Goal: Information Seeking & Learning: Learn about a topic

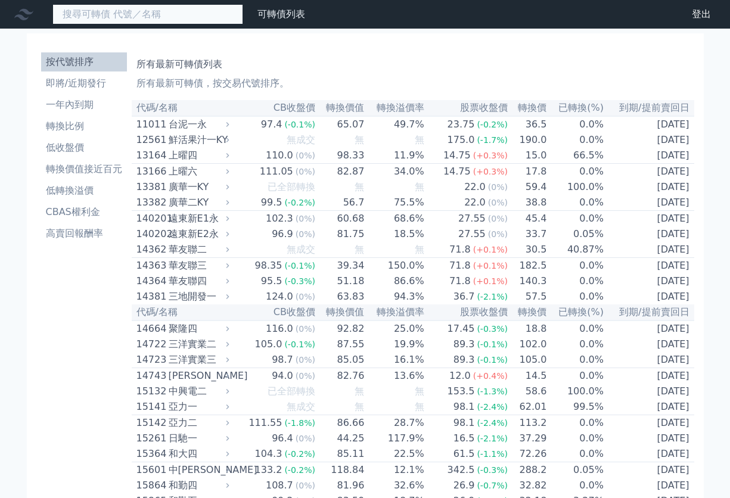
click at [176, 19] on input at bounding box center [147, 14] width 191 height 20
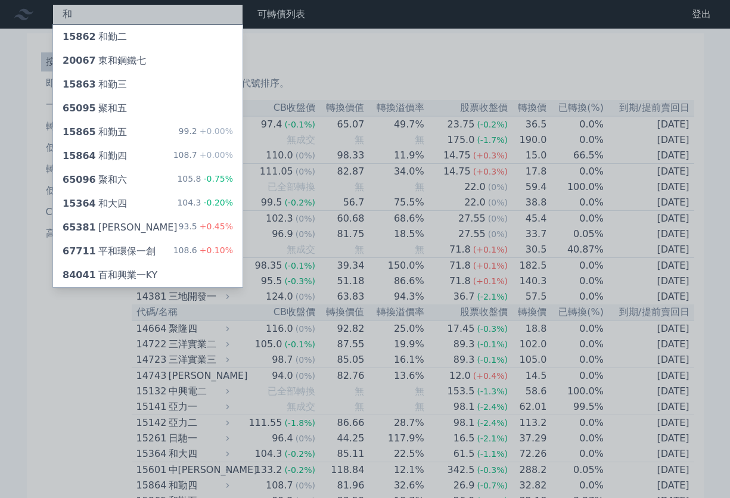
type input "和"
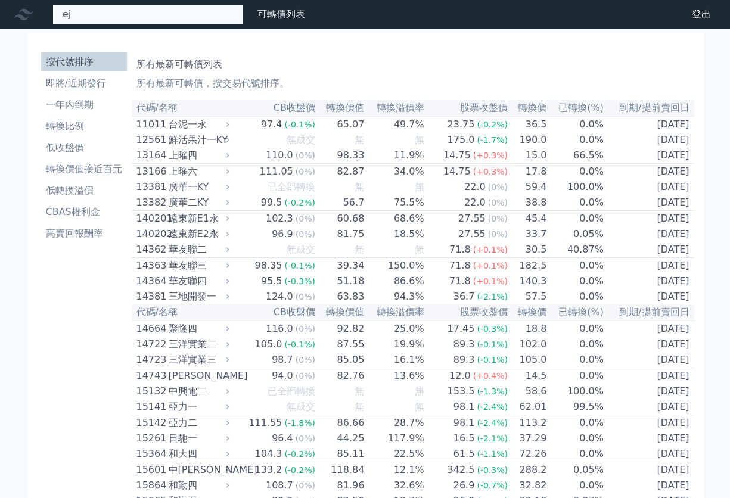
type input "e"
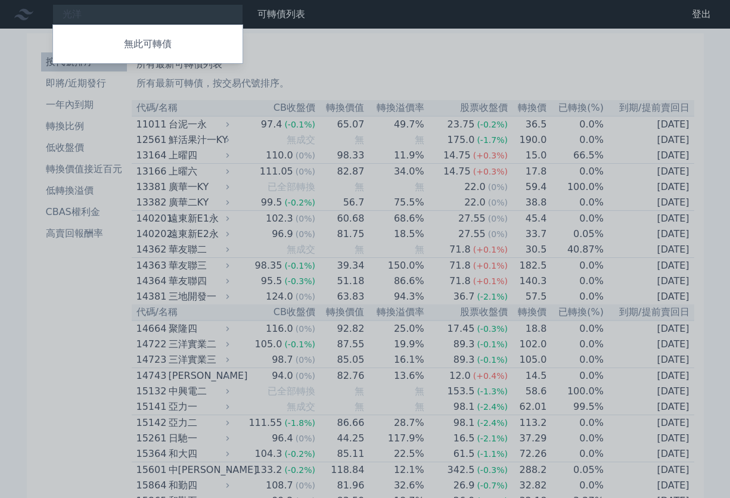
drag, startPoint x: 95, startPoint y: 13, endPoint x: 43, endPoint y: 12, distance: 51.9
click at [43, 13] on div at bounding box center [365, 249] width 730 height 498
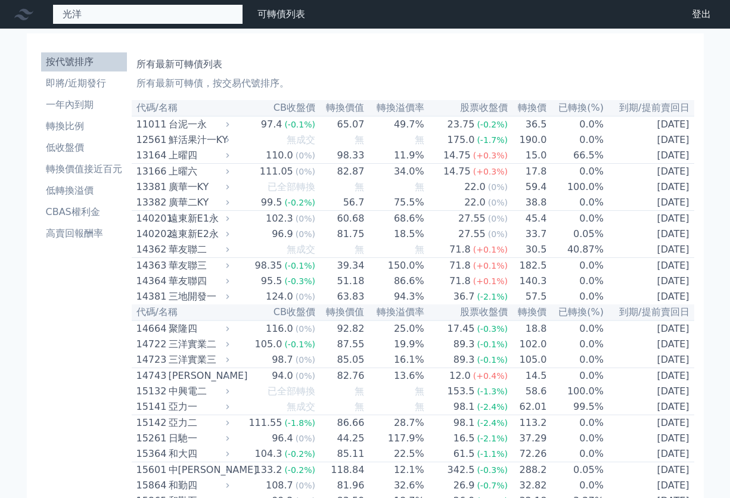
click at [95, 16] on div "光洋 無此可轉債" at bounding box center [147, 14] width 191 height 20
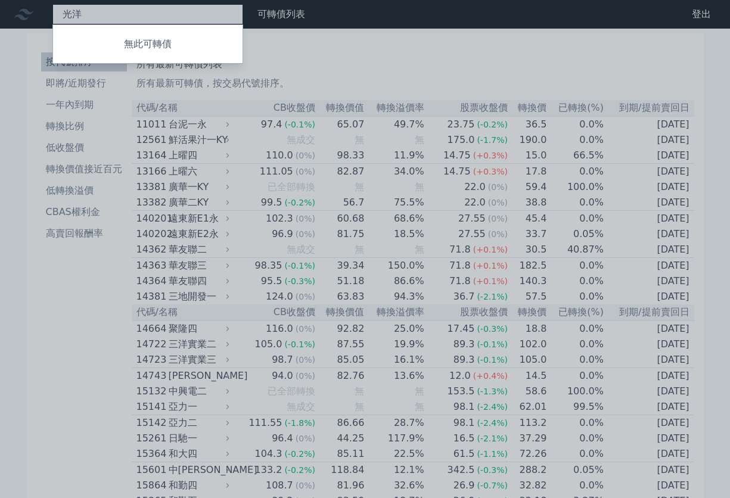
type input "光"
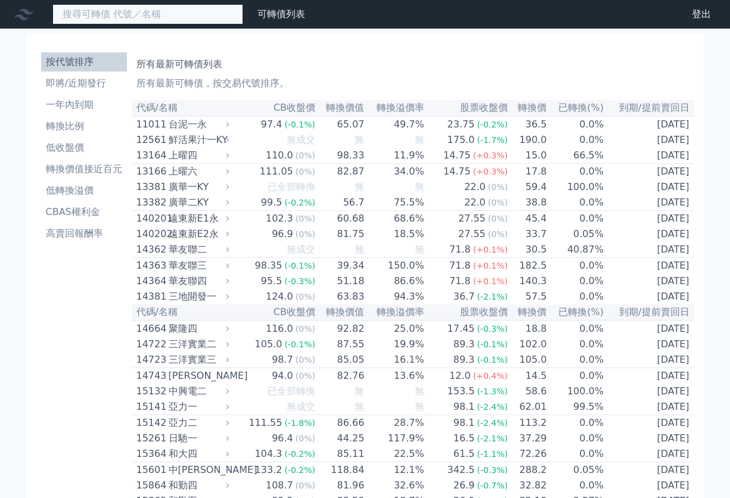
paste input "3060）"
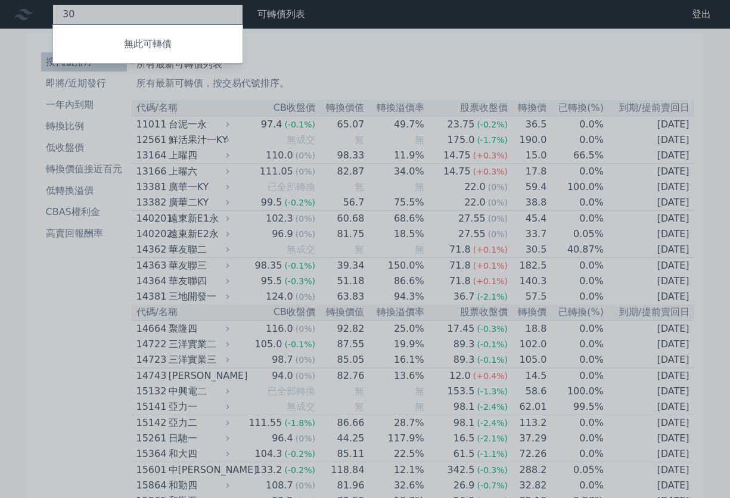
type input "3"
type input "ˋ"
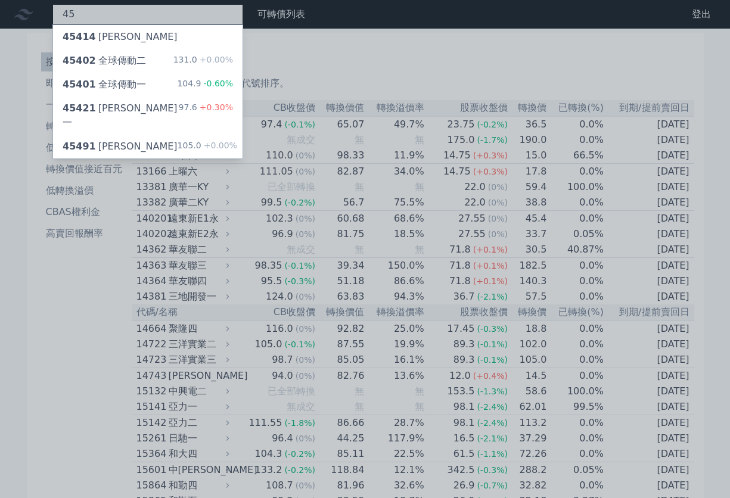
type input "4"
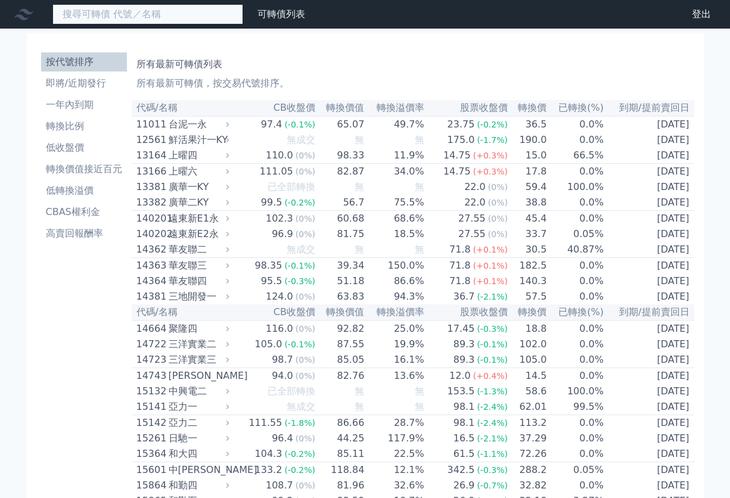
click at [104, 13] on input at bounding box center [147, 14] width 191 height 20
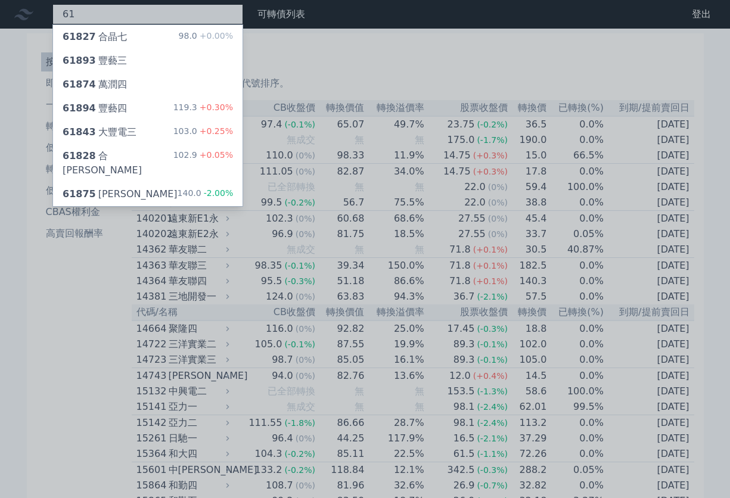
type input "6"
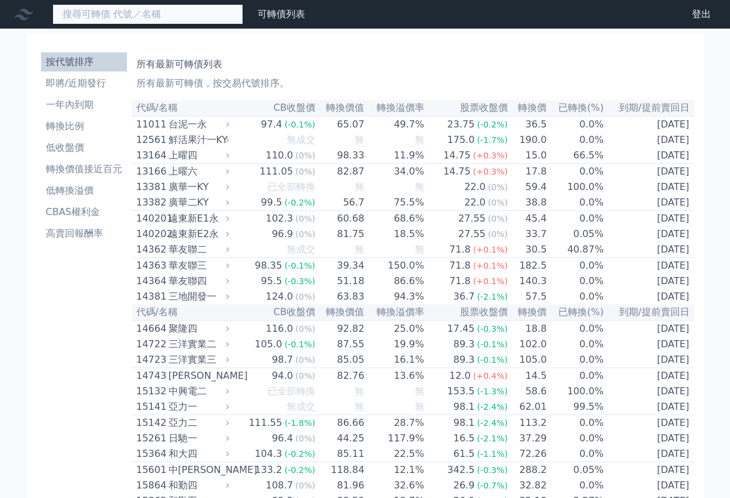
click at [138, 10] on input at bounding box center [147, 14] width 191 height 20
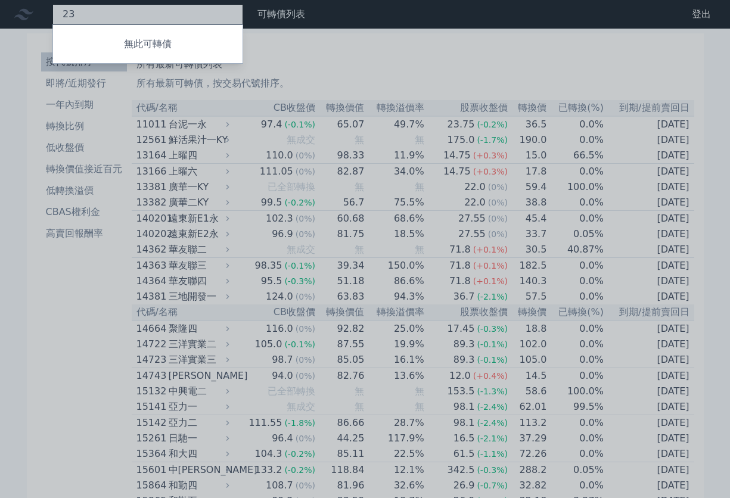
type input "2"
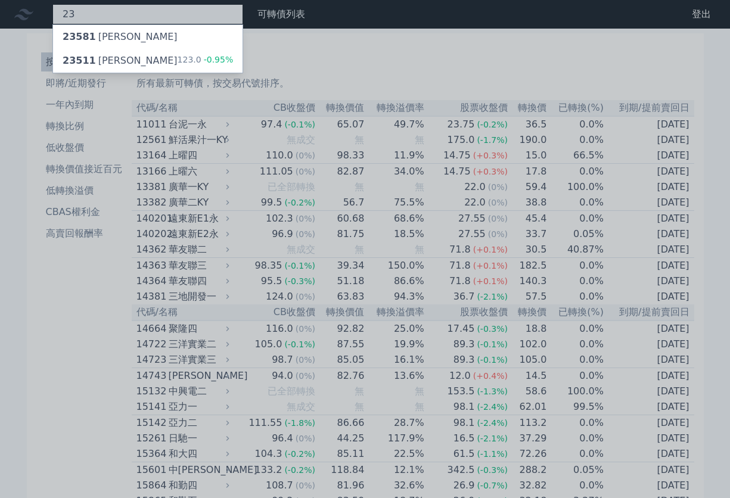
type input "2"
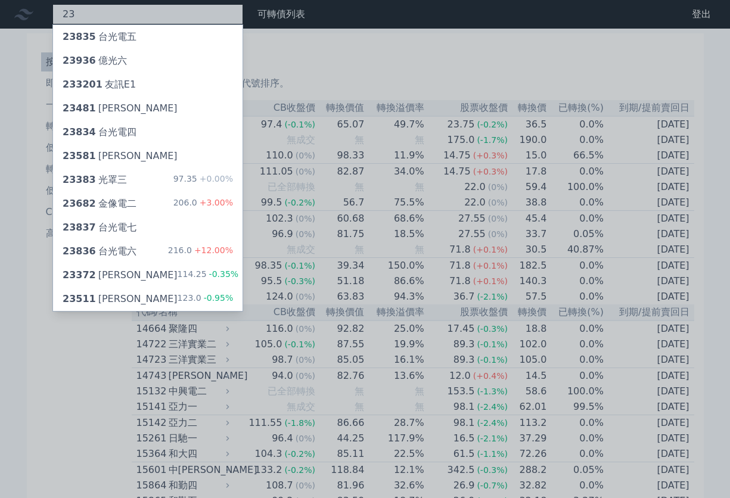
type input "2"
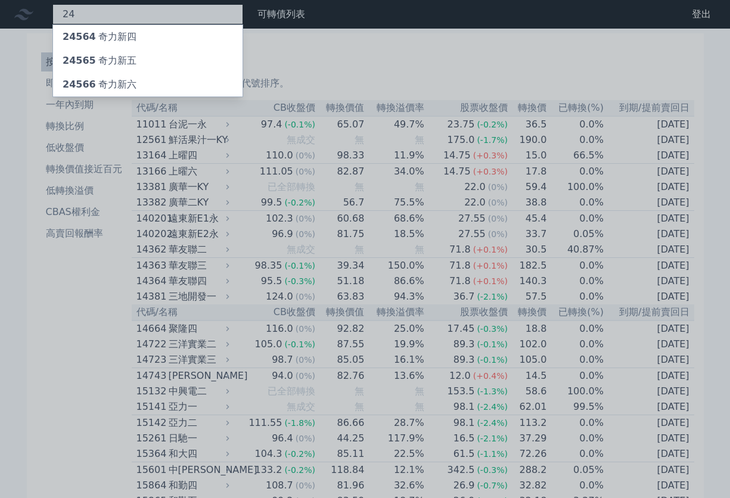
type input "2"
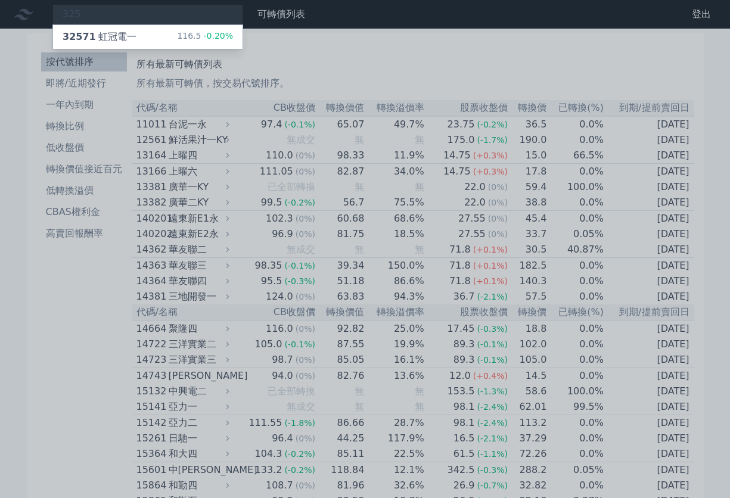
click at [136, 14] on div at bounding box center [365, 249] width 730 height 498
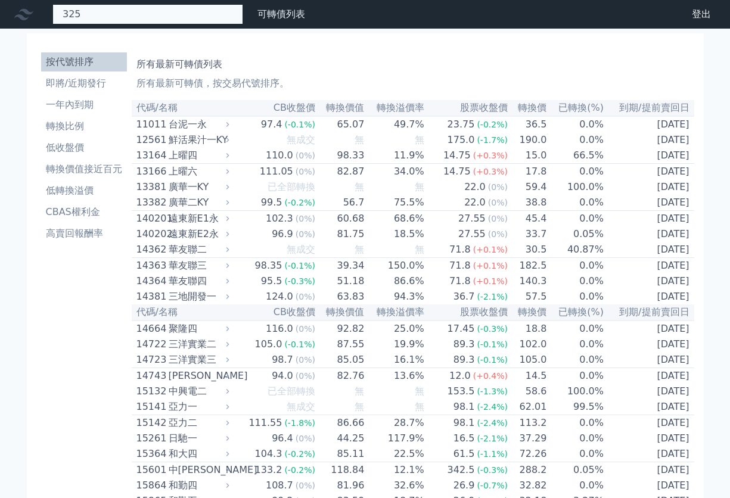
click at [110, 19] on div "325 32571 虹冠電一 116.5 -0.20%" at bounding box center [147, 14] width 191 height 20
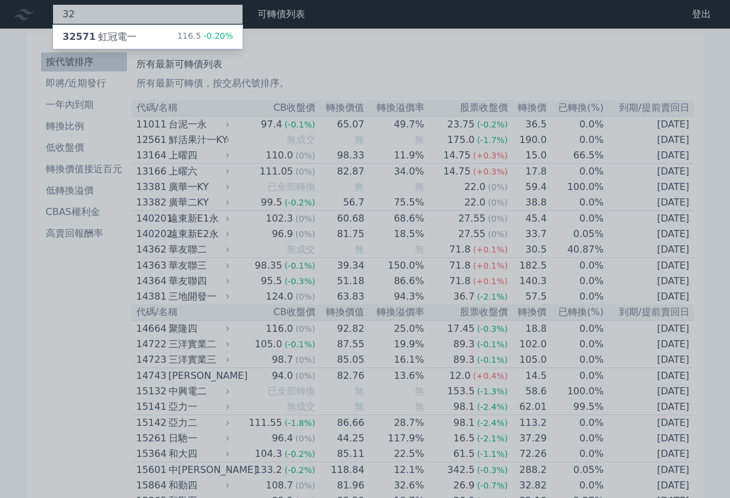
type input "3"
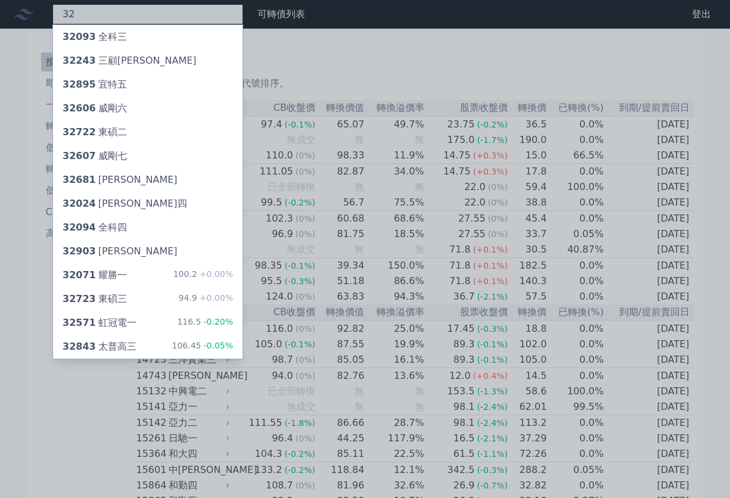
type input "3"
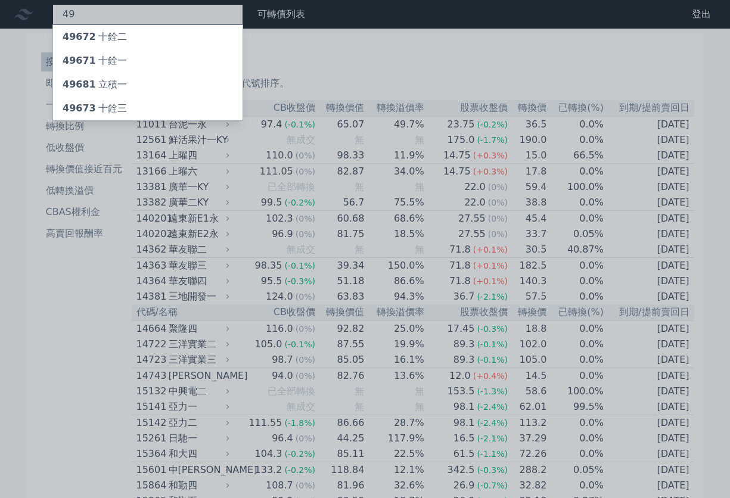
type input "4"
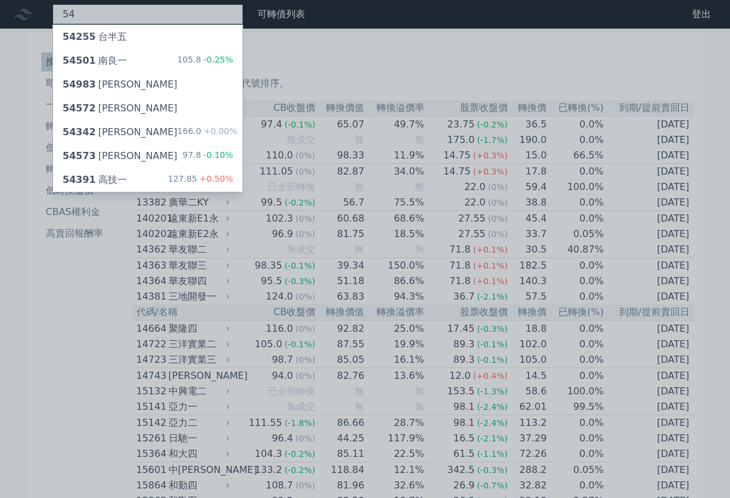
type input "5"
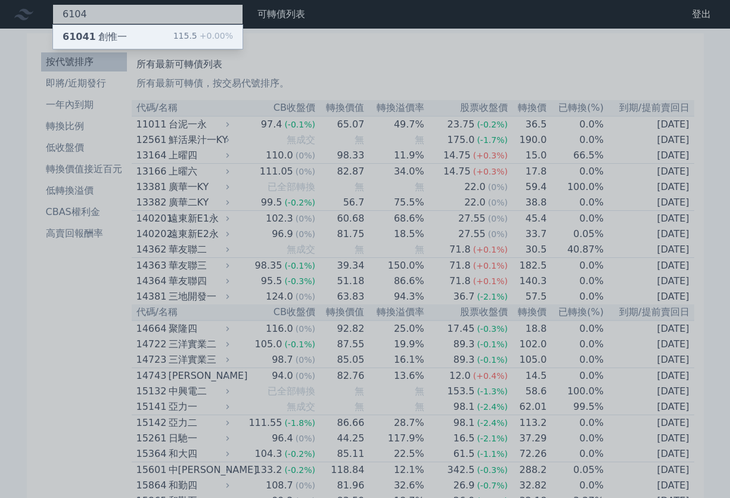
type input "6104"
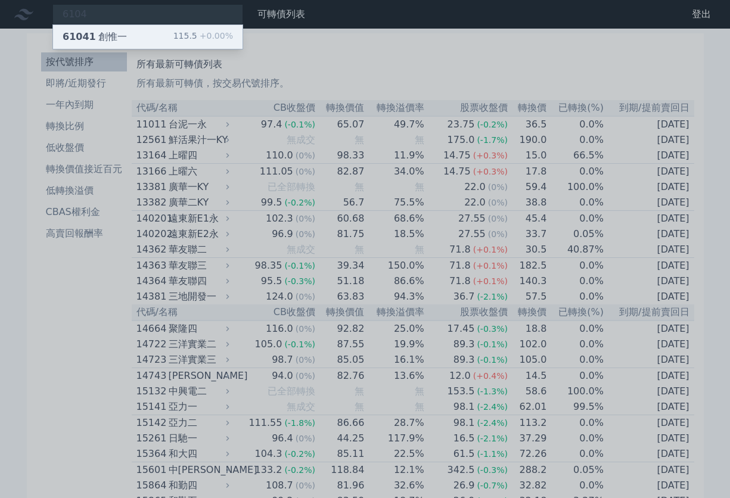
click at [134, 35] on div "61041 創惟一 115.5 +0.00%" at bounding box center [148, 37] width 190 height 24
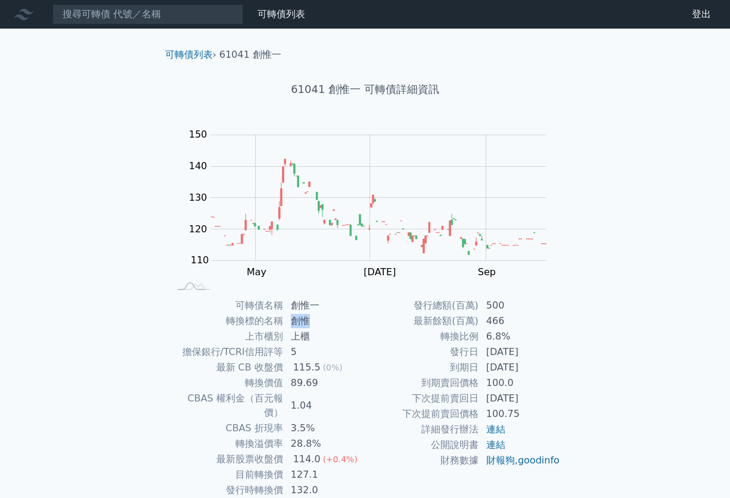
drag, startPoint x: 292, startPoint y: 320, endPoint x: 311, endPoint y: 323, distance: 19.3
click at [312, 322] on td "創惟" at bounding box center [325, 322] width 82 height 16
drag, startPoint x: 293, startPoint y: 306, endPoint x: 320, endPoint y: 308, distance: 26.3
click at [325, 306] on td "創惟一" at bounding box center [325, 306] width 82 height 16
copy td "創惟一"
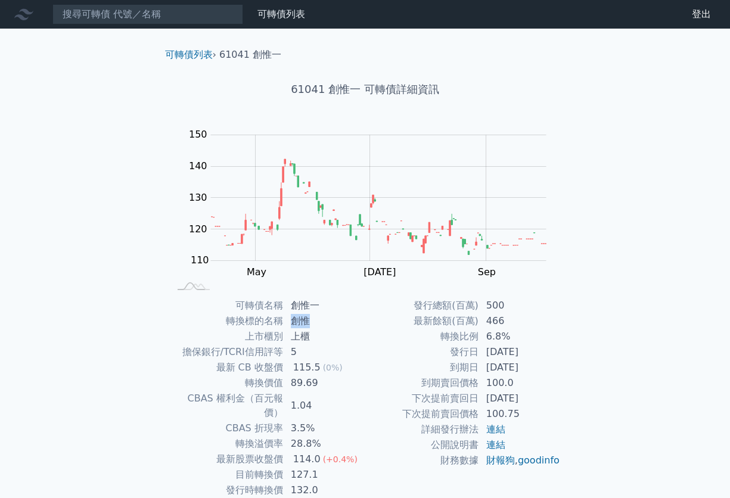
drag, startPoint x: 294, startPoint y: 321, endPoint x: 308, endPoint y: 321, distance: 13.7
click at [308, 321] on td "創惟" at bounding box center [325, 322] width 82 height 16
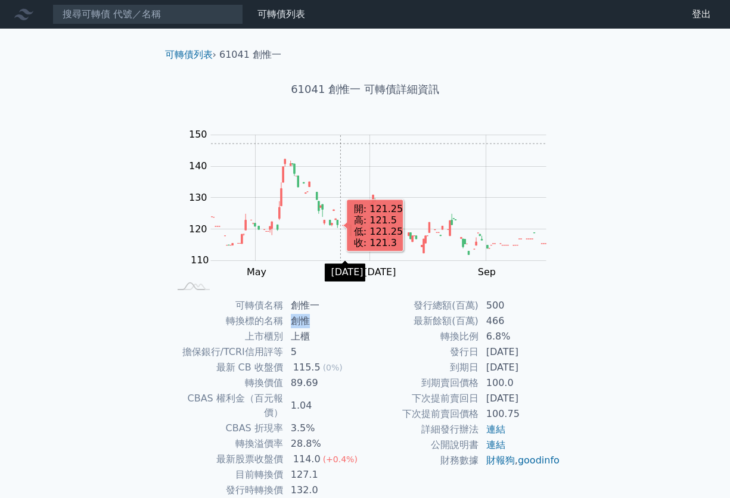
copy td "創惟"
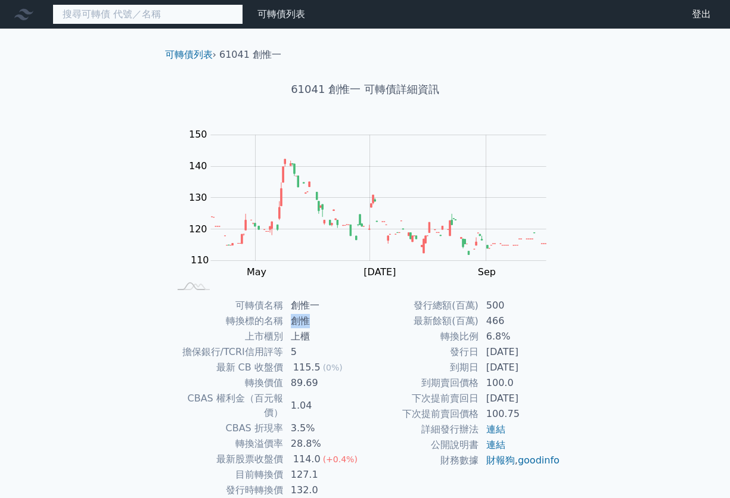
click at [143, 15] on input at bounding box center [147, 14] width 191 height 20
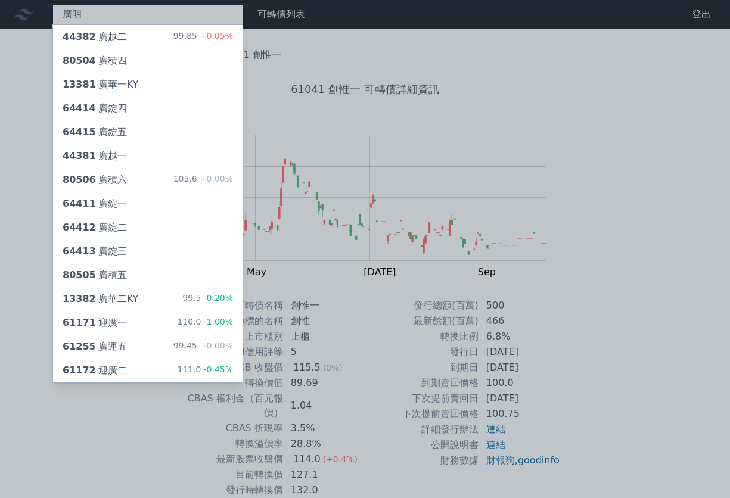
type input "廣"
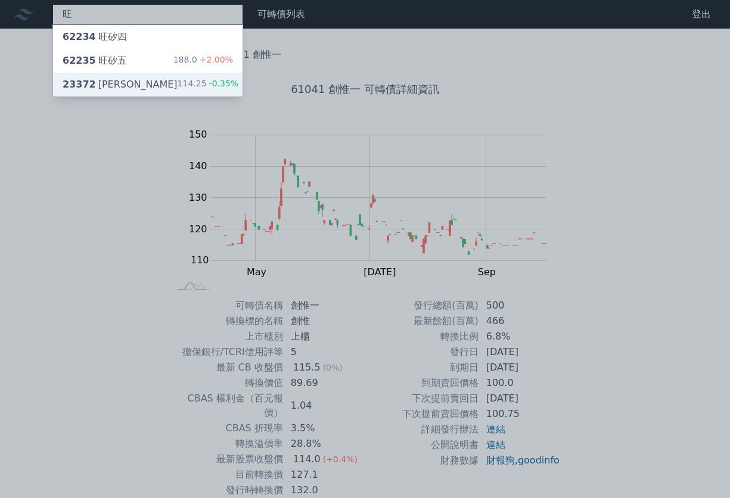
type input "旺"
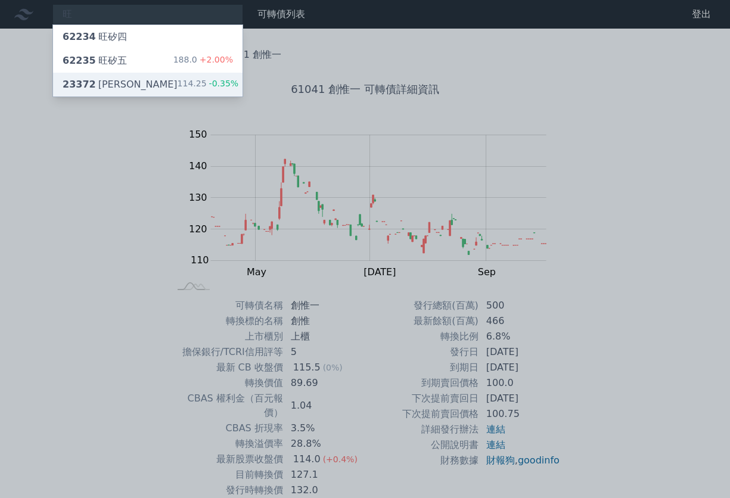
click at [120, 81] on div "23372 [PERSON_NAME]" at bounding box center [120, 85] width 115 height 14
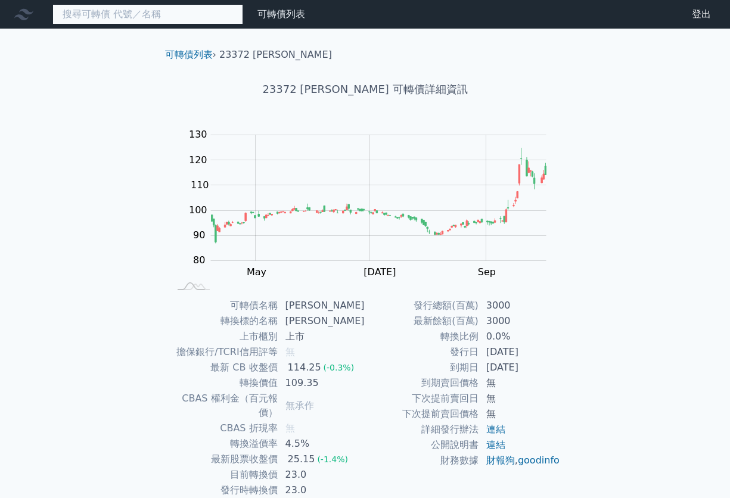
click at [142, 14] on input at bounding box center [147, 14] width 191 height 20
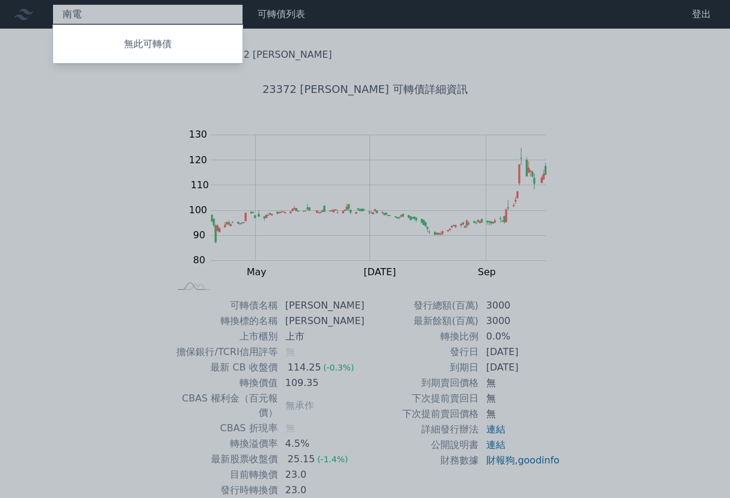
type input "南"
type input "安"
type input "宇"
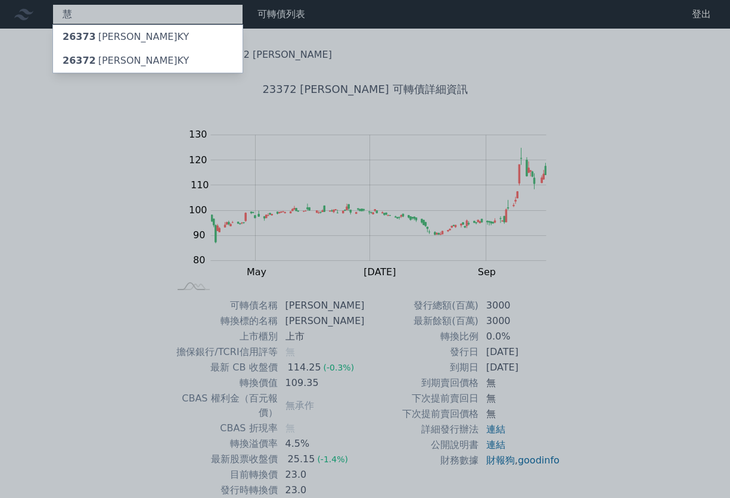
type input "匯"
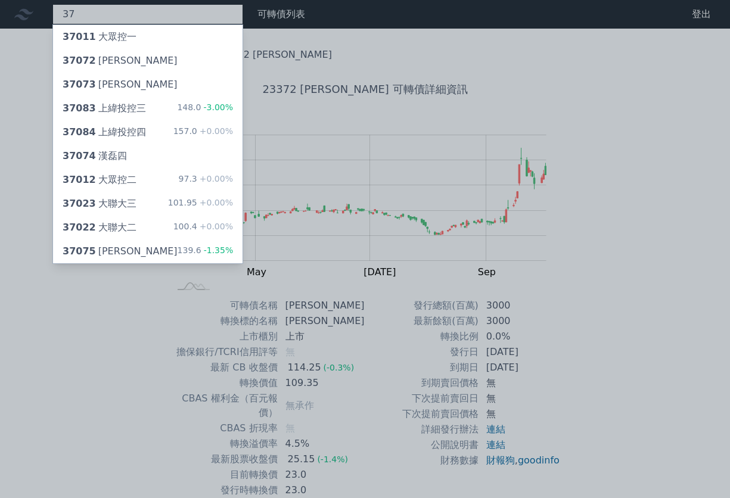
type input "3"
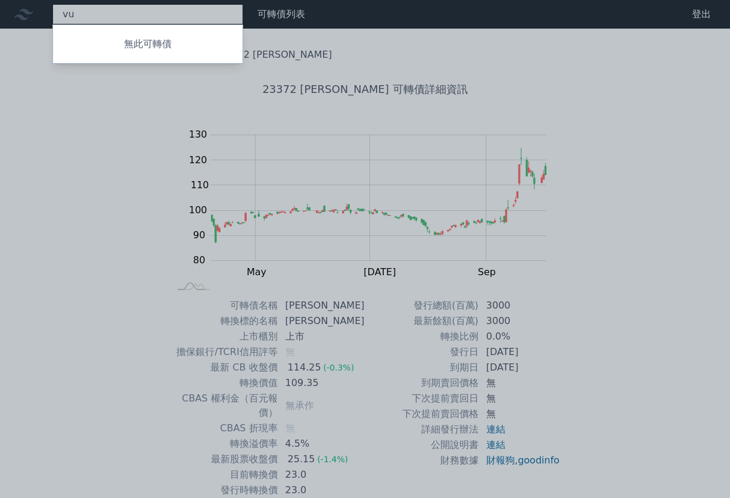
type input "v"
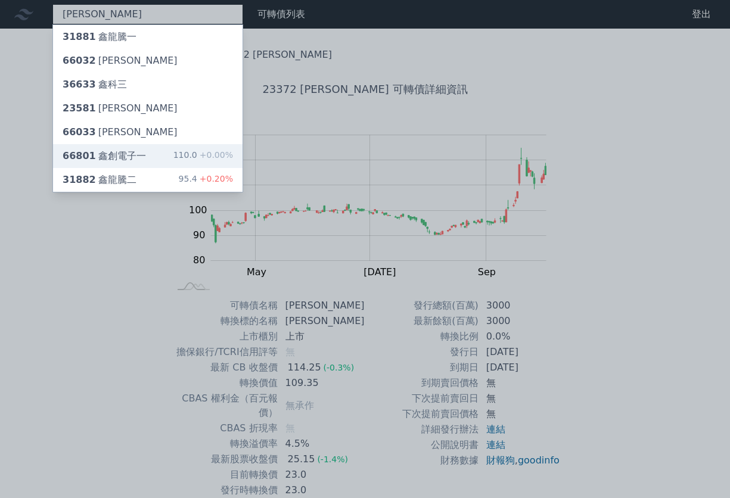
type input "[PERSON_NAME]"
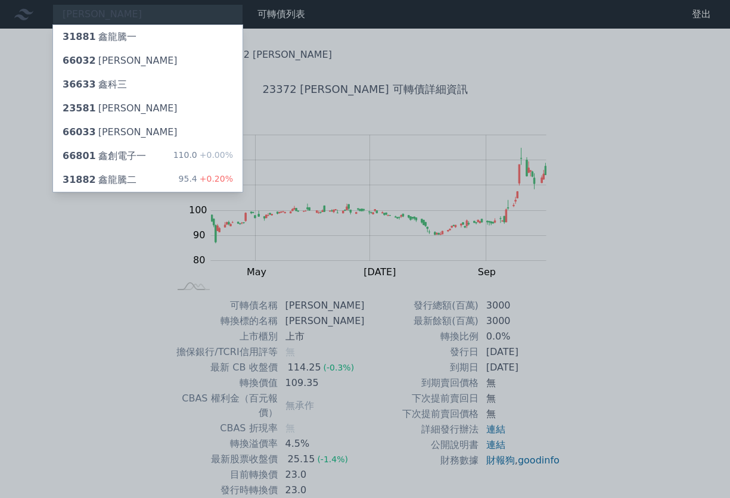
click at [97, 301] on div at bounding box center [365, 249] width 730 height 498
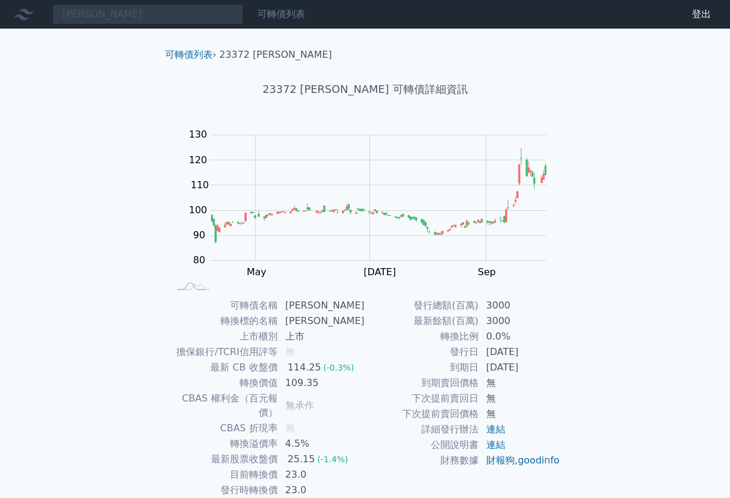
click at [287, 13] on link "可轉債列表" at bounding box center [282, 13] width 48 height 11
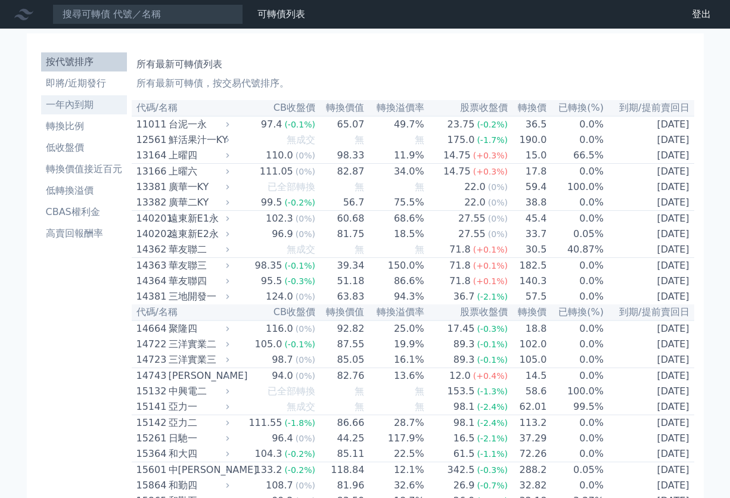
click at [94, 105] on li "一年內到期" at bounding box center [84, 105] width 86 height 14
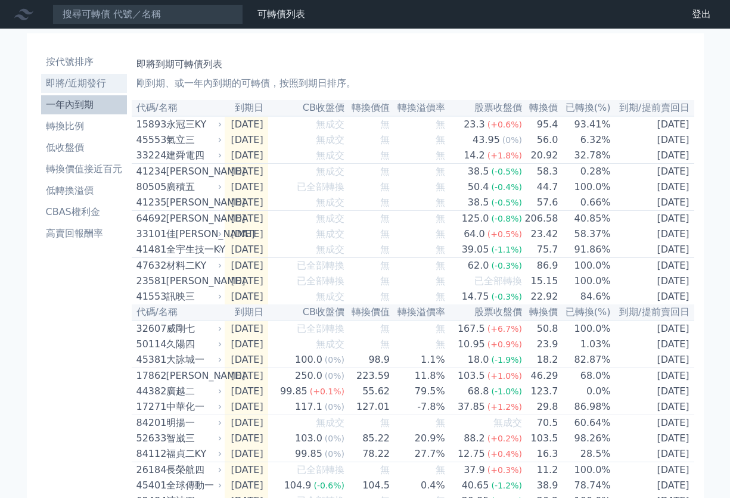
click at [95, 83] on li "即將/近期發行" at bounding box center [84, 83] width 86 height 14
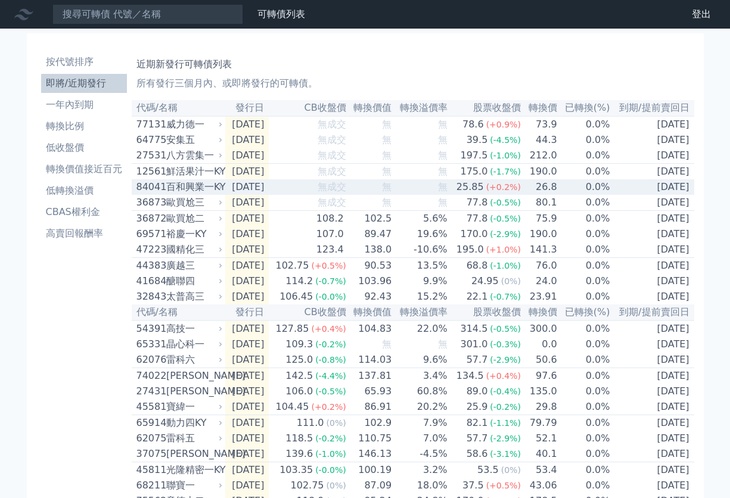
click at [200, 194] on div "百和興業一KY" at bounding box center [193, 187] width 54 height 14
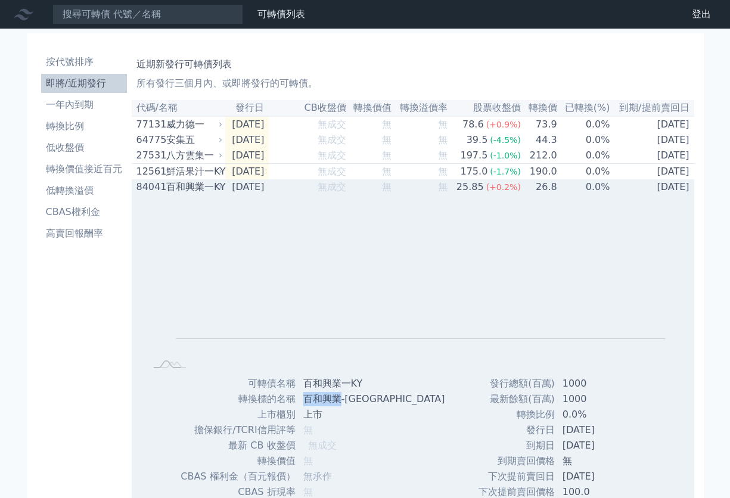
drag, startPoint x: 315, startPoint y: 404, endPoint x: 337, endPoint y: 403, distance: 21.5
click at [338, 402] on td "百和興業-[GEOGRAPHIC_DATA]" at bounding box center [375, 400] width 159 height 16
click at [348, 420] on td "上市" at bounding box center [375, 415] width 159 height 16
drag, startPoint x: 318, startPoint y: 404, endPoint x: 335, endPoint y: 402, distance: 16.2
click at [335, 402] on td "百和興業-[GEOGRAPHIC_DATA]" at bounding box center [375, 400] width 159 height 16
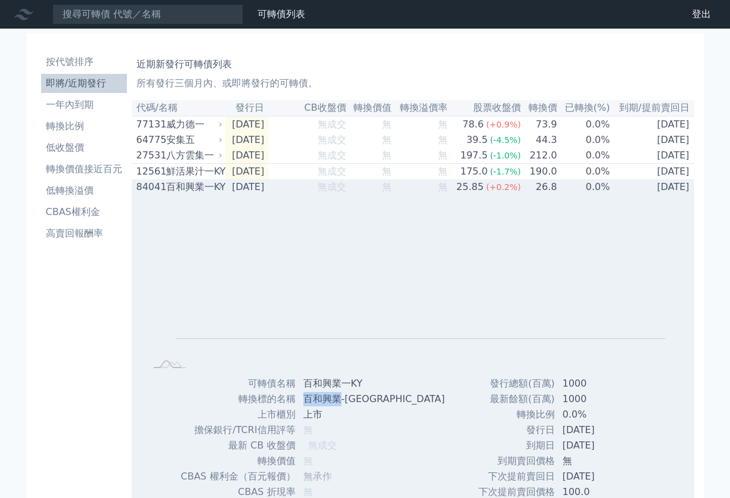
drag, startPoint x: 330, startPoint y: 404, endPoint x: 308, endPoint y: 407, distance: 22.8
click at [301, 404] on td "百和興業-[GEOGRAPHIC_DATA]" at bounding box center [375, 400] width 159 height 16
copy td "百和興業"
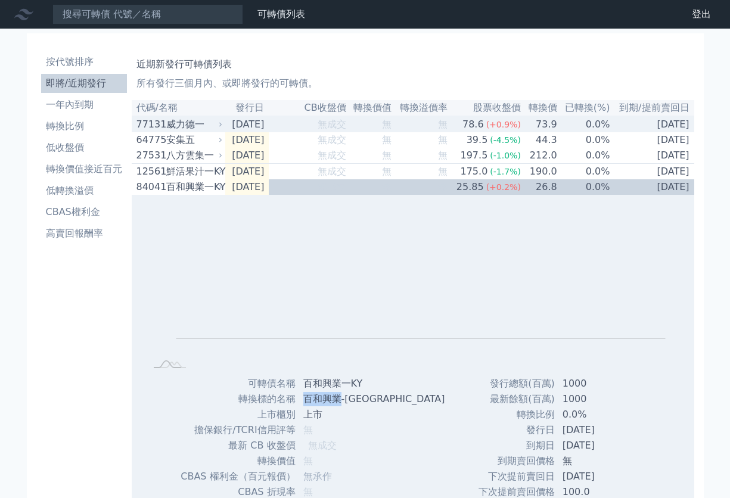
click at [178, 126] on div "威力德一" at bounding box center [193, 124] width 54 height 14
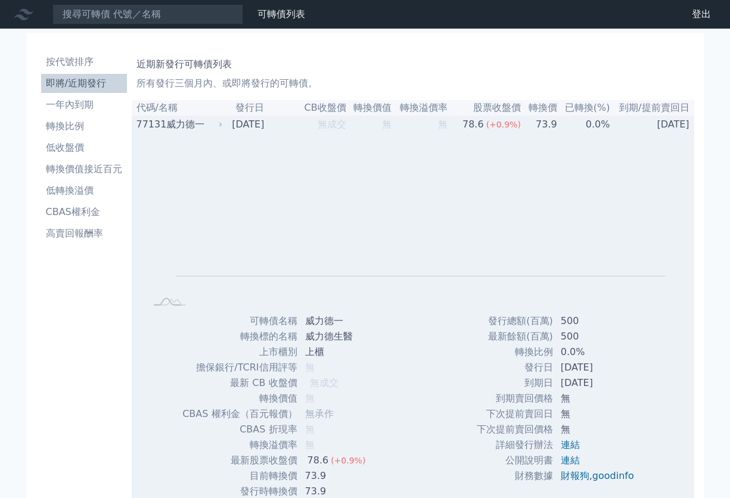
click at [219, 120] on div "威力德一" at bounding box center [193, 124] width 54 height 14
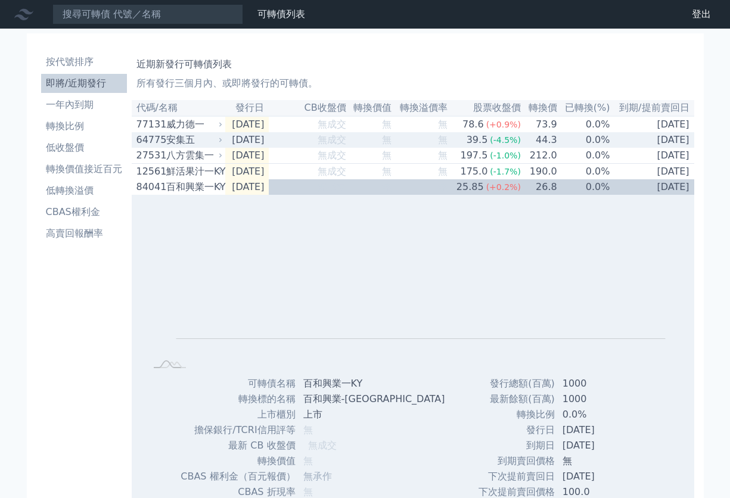
click at [218, 142] on icon at bounding box center [220, 140] width 7 height 7
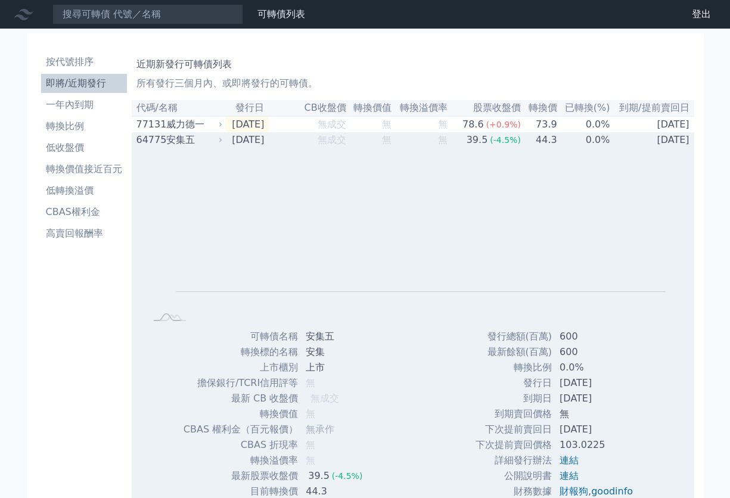
click at [218, 142] on icon at bounding box center [220, 140] width 7 height 7
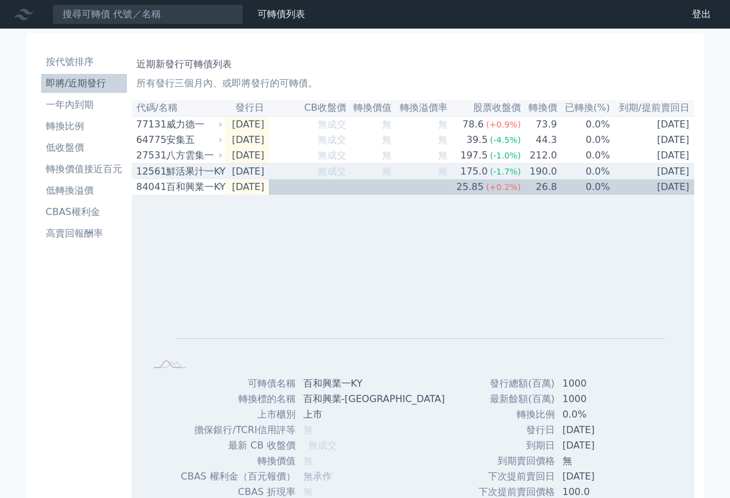
click at [218, 175] on icon at bounding box center [220, 171] width 7 height 7
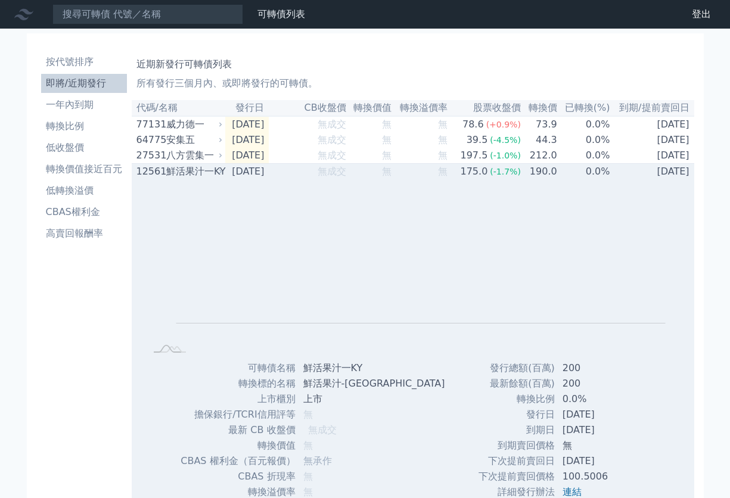
click at [218, 175] on icon at bounding box center [220, 171] width 7 height 7
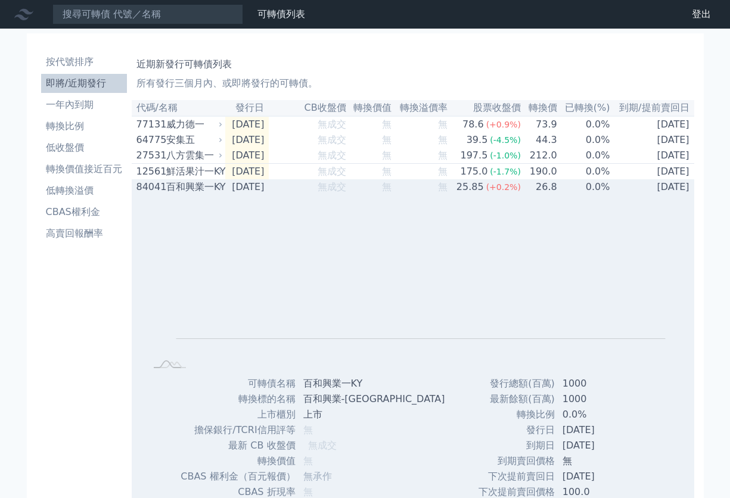
click at [219, 191] on icon at bounding box center [220, 187] width 7 height 7
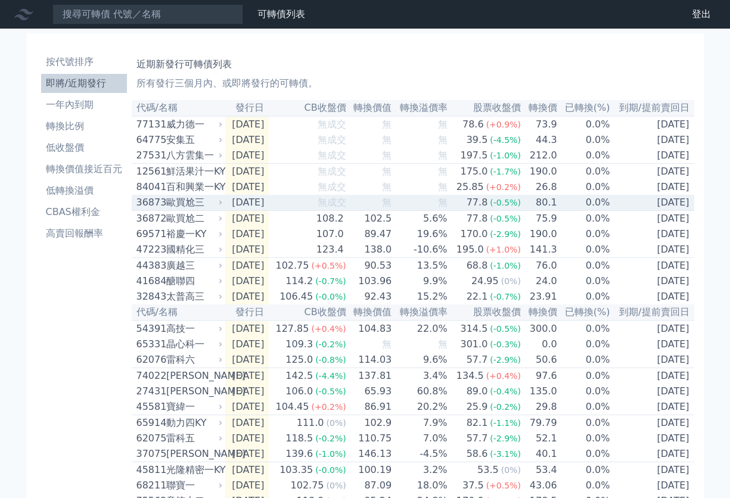
click at [213, 206] on div "歐買尬三" at bounding box center [193, 203] width 54 height 14
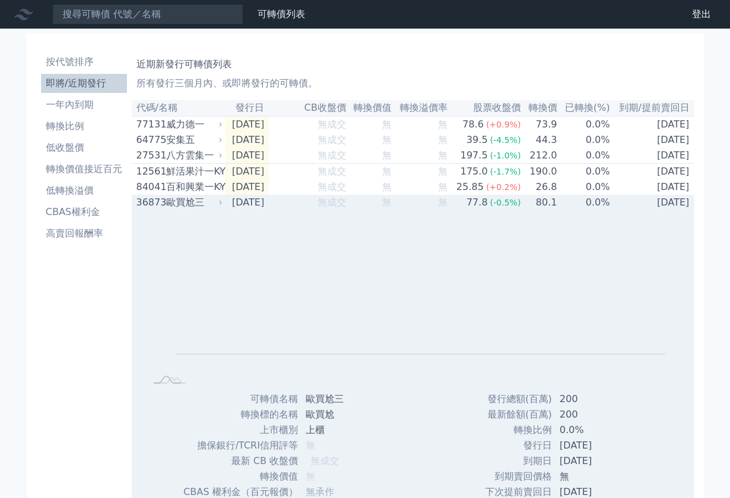
click at [213, 206] on div "歐買尬三" at bounding box center [193, 203] width 54 height 14
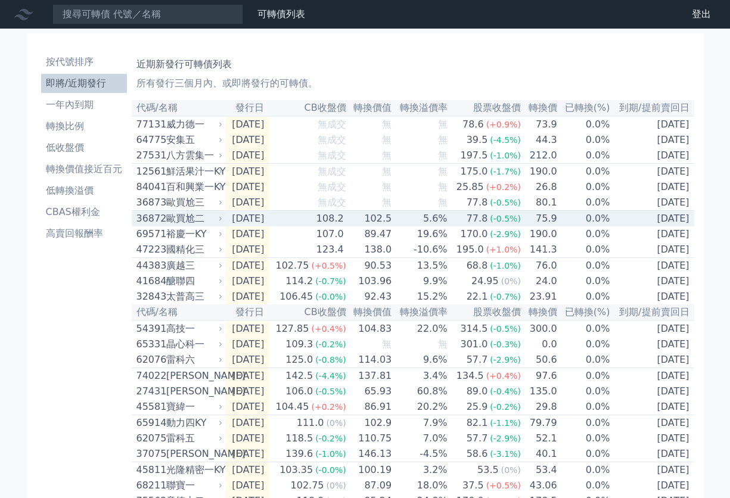
click at [197, 226] on div "歐買尬二" at bounding box center [193, 219] width 54 height 14
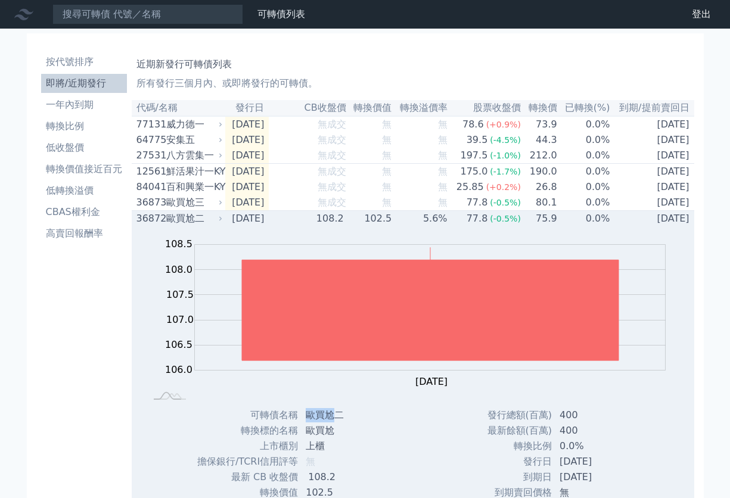
drag, startPoint x: 307, startPoint y: 424, endPoint x: 332, endPoint y: 423, distance: 24.5
click at [333, 422] on td "歐買尬二" at bounding box center [335, 416] width 73 height 16
copy td "歐買尬"
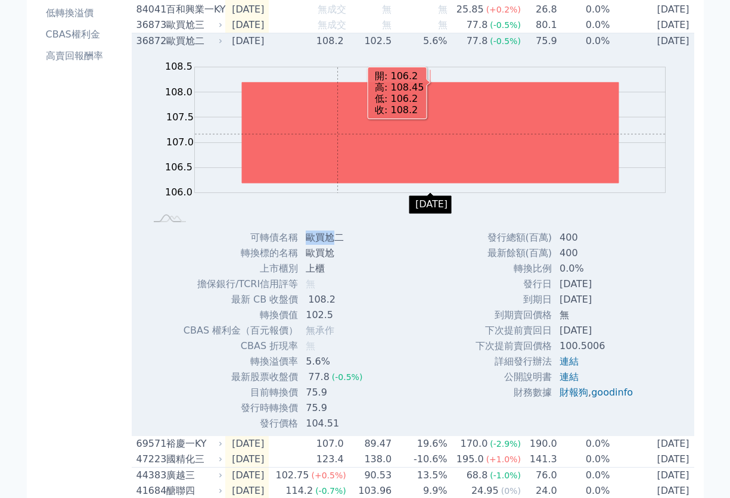
scroll to position [165, 0]
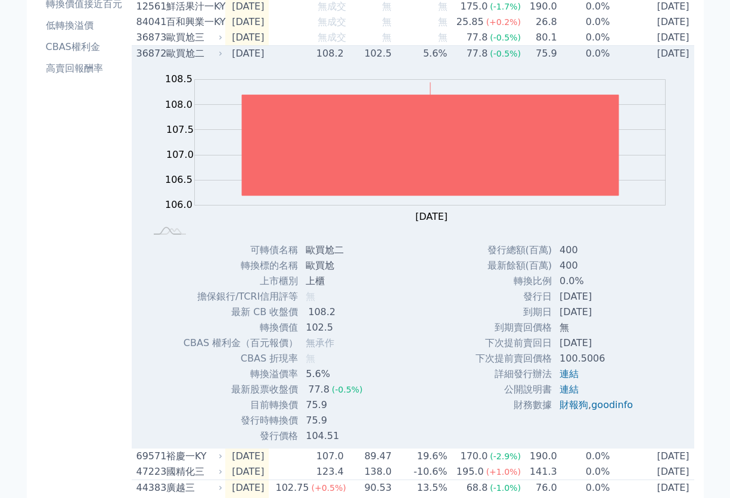
click at [203, 61] on div "歐買尬二" at bounding box center [193, 54] width 54 height 14
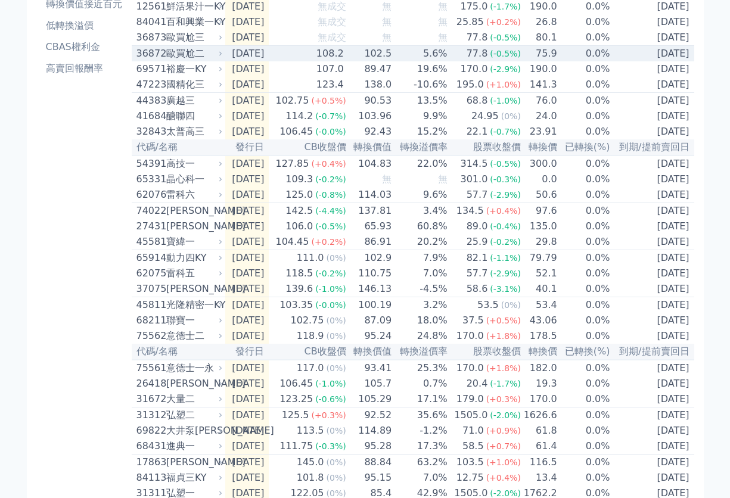
click at [196, 61] on div "歐買尬二" at bounding box center [193, 54] width 54 height 14
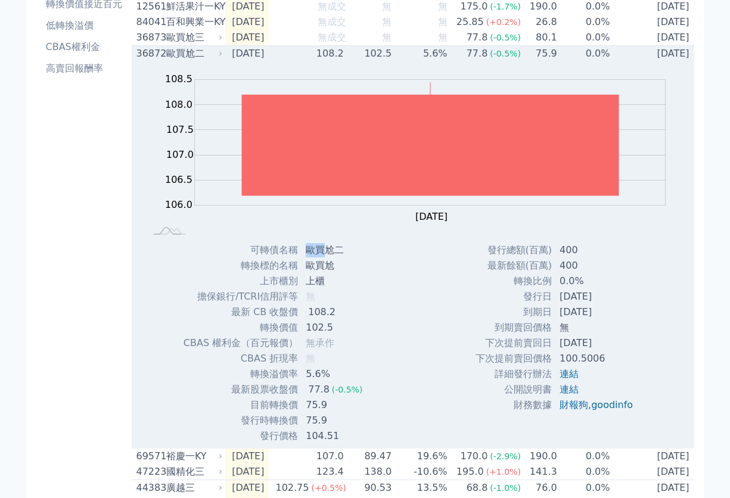
drag, startPoint x: 305, startPoint y: 257, endPoint x: 332, endPoint y: 258, distance: 27.4
click at [332, 258] on td "歐買尬二" at bounding box center [335, 251] width 73 height 16
copy td "歐買尬"
click at [213, 57] on div "歐買尬二" at bounding box center [193, 54] width 54 height 14
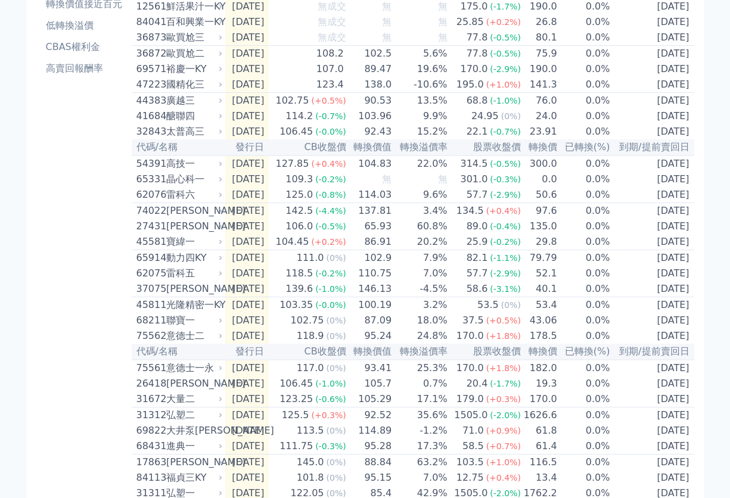
scroll to position [0, 0]
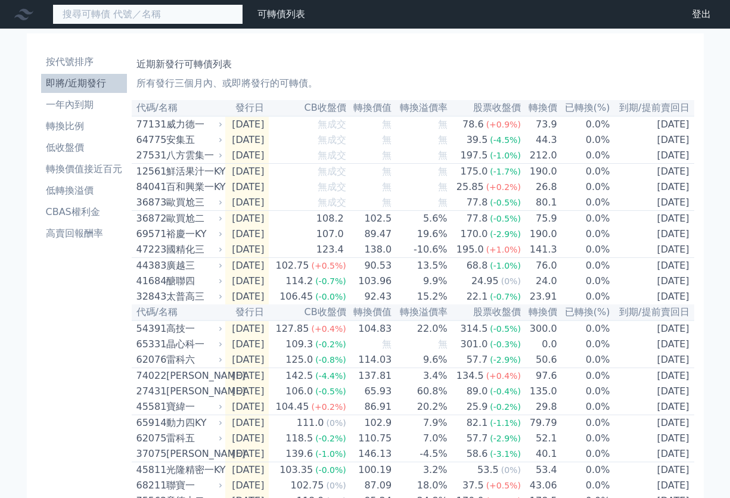
click at [138, 20] on input at bounding box center [147, 14] width 191 height 20
paste input "[PERSON_NAME]"
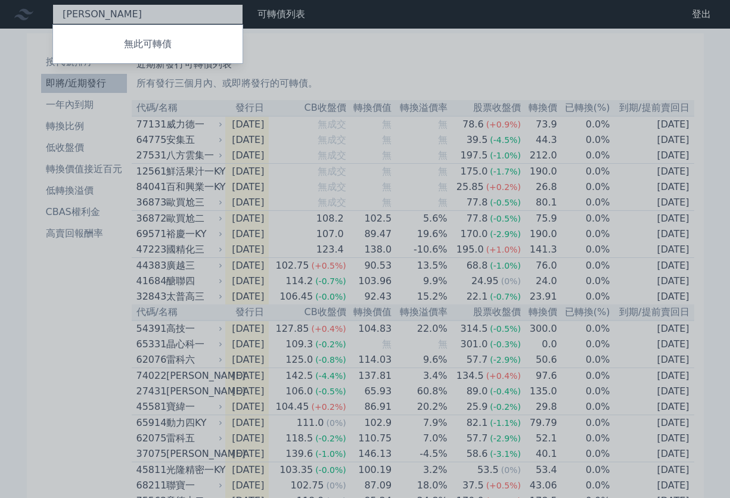
type input "祥"
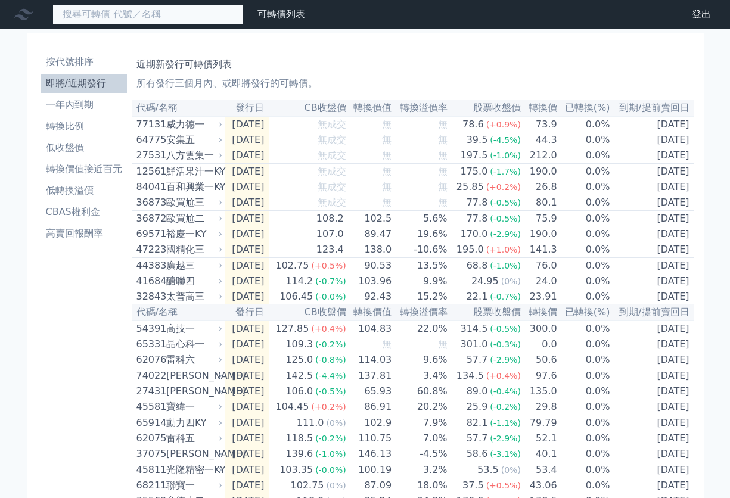
click at [109, 14] on input at bounding box center [147, 14] width 191 height 20
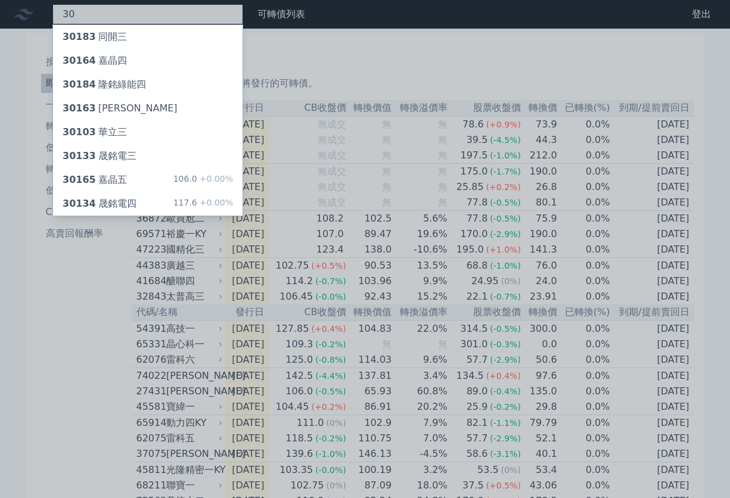
type input "3"
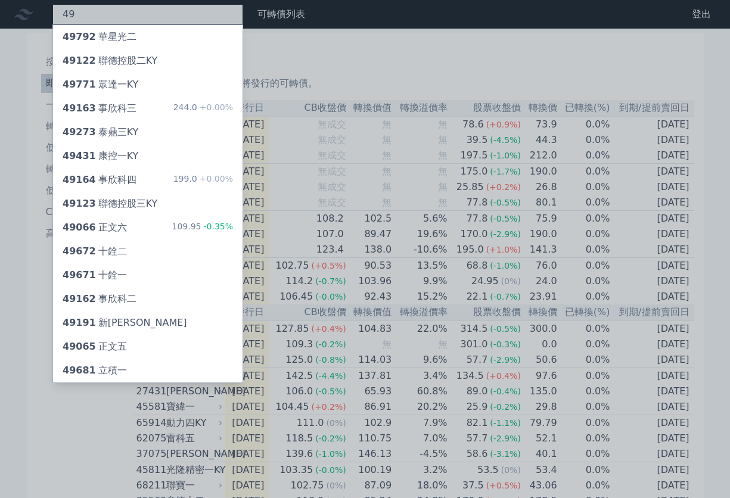
type input "4"
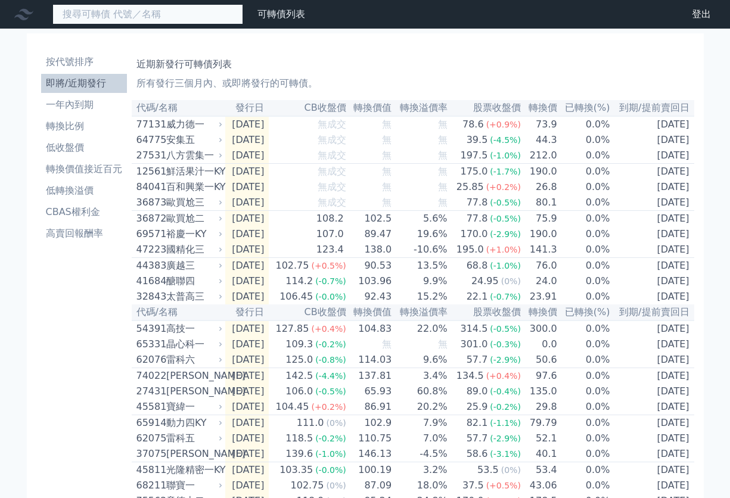
click at [129, 18] on input at bounding box center [147, 14] width 191 height 20
click at [123, 13] on input at bounding box center [147, 14] width 191 height 20
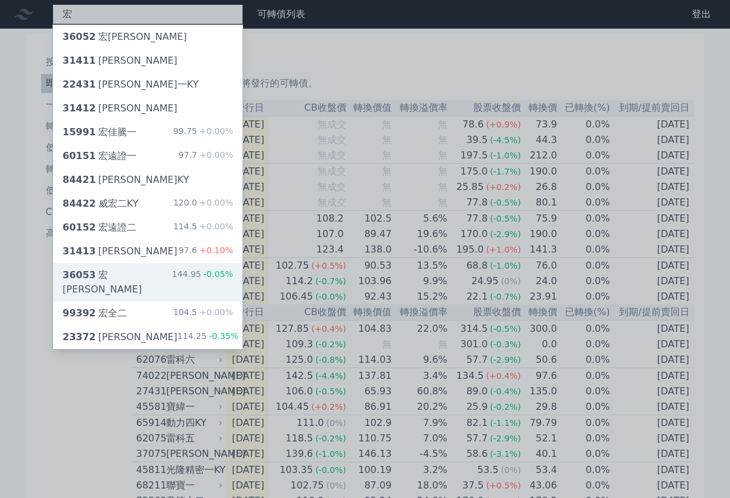
type input "宏"
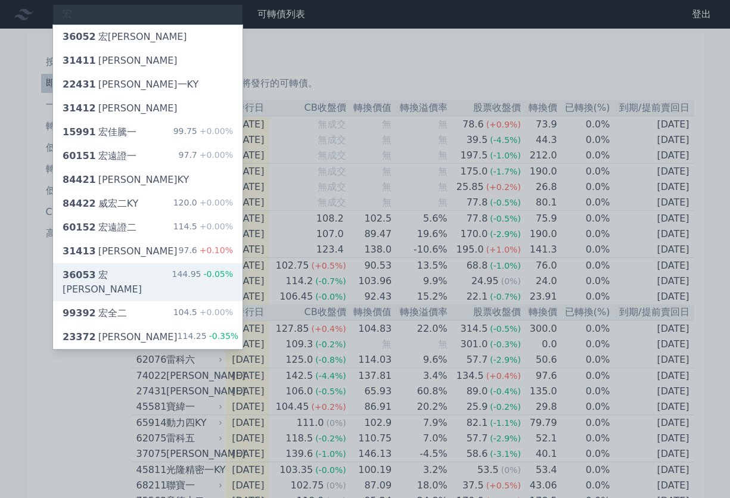
click at [147, 270] on div "36053 宏致三 144.95 -0.05%" at bounding box center [148, 283] width 190 height 38
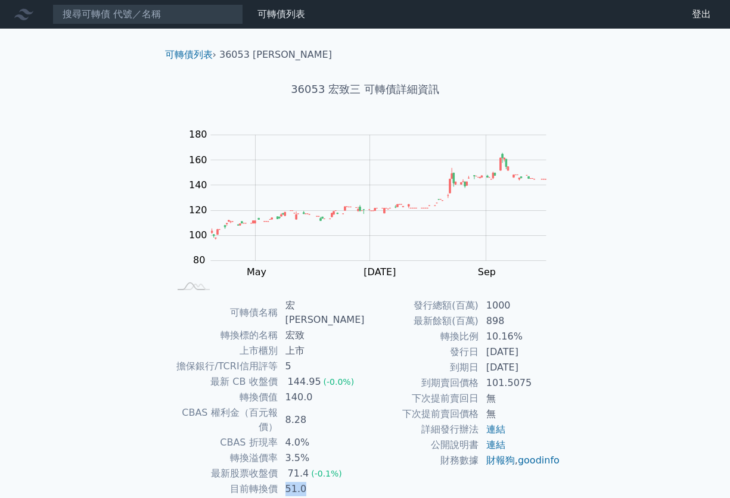
click at [315, 482] on td "51.0" at bounding box center [321, 490] width 87 height 16
drag, startPoint x: 286, startPoint y: 447, endPoint x: 331, endPoint y: 451, distance: 44.9
click at [332, 466] on td "71.4 (-0.1%)" at bounding box center [321, 474] width 87 height 16
drag, startPoint x: 323, startPoint y: 447, endPoint x: 345, endPoint y: 450, distance: 22.9
click at [329, 469] on span "(-0.1%)" at bounding box center [326, 474] width 31 height 10
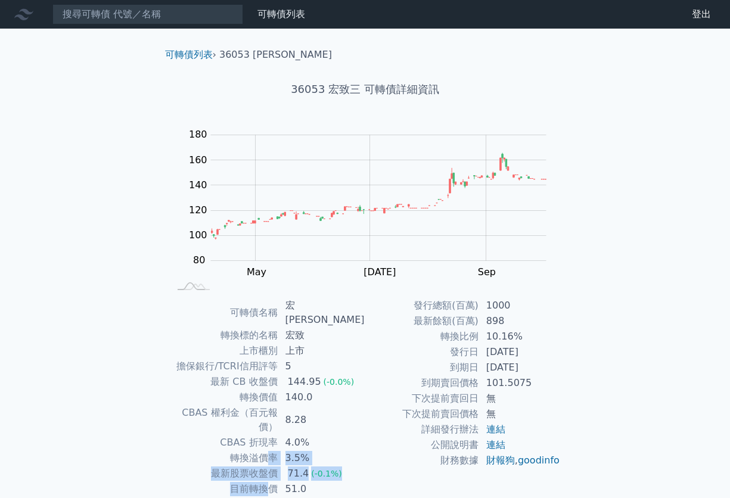
drag, startPoint x: 271, startPoint y: 436, endPoint x: 329, endPoint y: 456, distance: 60.9
click at [297, 426] on tbody "可轉債名稱 宏致三 轉換標的名稱 宏致 上市櫃別 上市 擔保銀行/TCRI信用評等 5 最新 CB 收盤價 144.95 (-0.0%) 轉換價值 140.0…" at bounding box center [268, 413] width 196 height 230
drag, startPoint x: 329, startPoint y: 456, endPoint x: 323, endPoint y: 436, distance: 20.6
click at [306, 428] on tbody "可轉債名稱 宏致三 轉換標的名稱 宏致 上市櫃別 上市 擔保銀行/TCRI信用評等 5 最新 CB 收盤價 144.95 (-0.0%) 轉換價值 140.0…" at bounding box center [268, 413] width 196 height 230
click at [323, 451] on td "3.5%" at bounding box center [321, 459] width 87 height 16
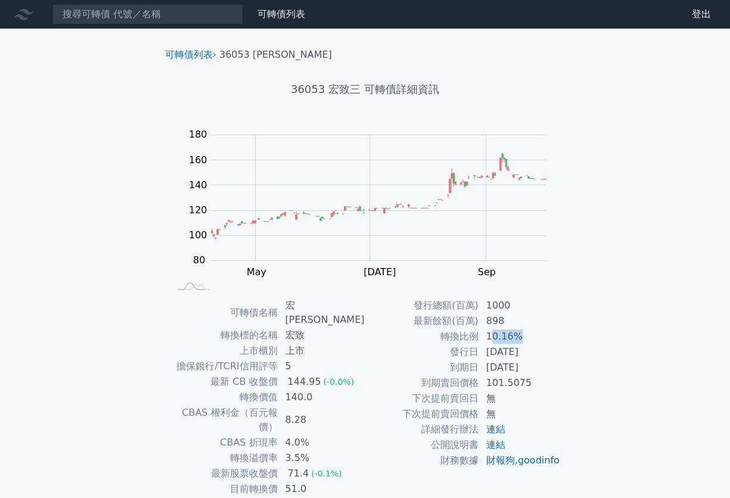
drag, startPoint x: 503, startPoint y: 335, endPoint x: 521, endPoint y: 336, distance: 18.5
click at [522, 336] on td "10.16%" at bounding box center [520, 337] width 82 height 16
drag, startPoint x: 482, startPoint y: 366, endPoint x: 543, endPoint y: 366, distance: 60.2
click at [543, 365] on td "[DATE]" at bounding box center [520, 368] width 82 height 16
click at [545, 363] on td "[DATE]" at bounding box center [520, 368] width 82 height 16
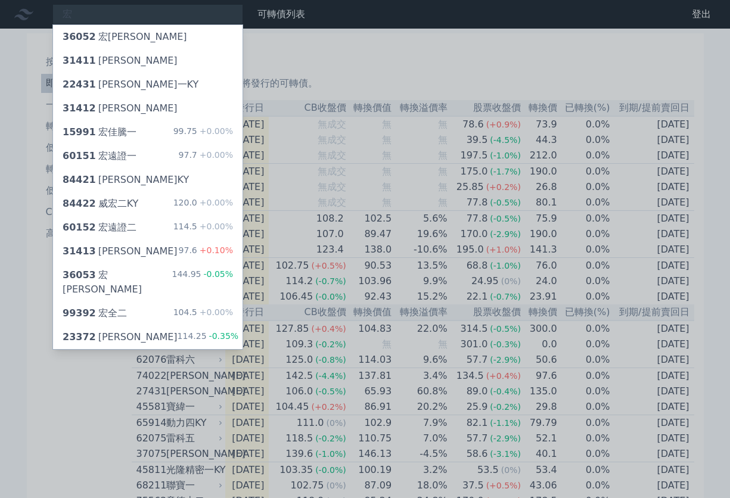
click at [119, 16] on div at bounding box center [365, 249] width 730 height 498
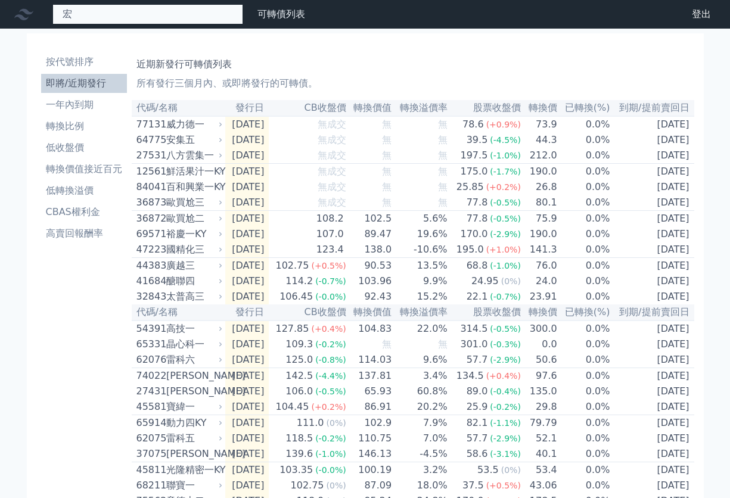
click at [104, 16] on div "宏 36052 宏致二 31411 [PERSON_NAME] 22431 宏旭一KY 31412 [PERSON_NAME] 15991 宏佳騰一 99.7…" at bounding box center [147, 14] width 191 height 20
click at [92, 19] on input at bounding box center [147, 14] width 191 height 20
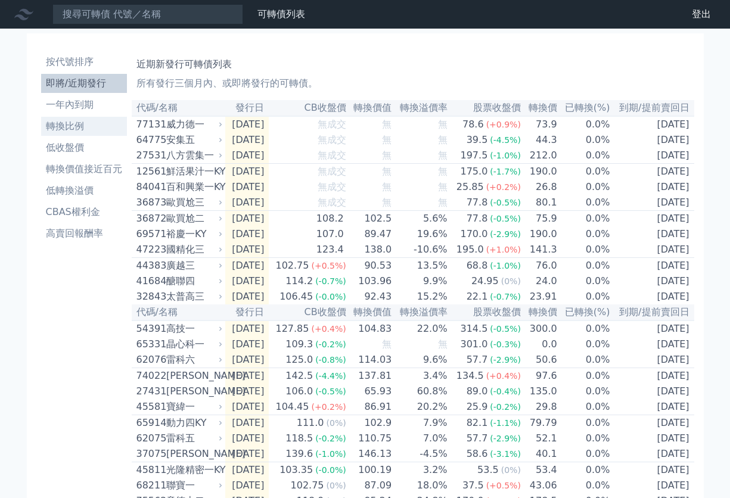
click at [86, 125] on li "轉換比例" at bounding box center [84, 126] width 86 height 14
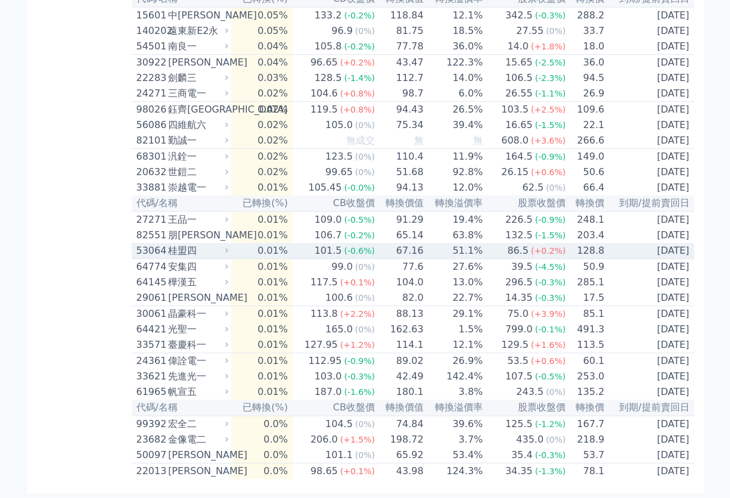
scroll to position [2926, 0]
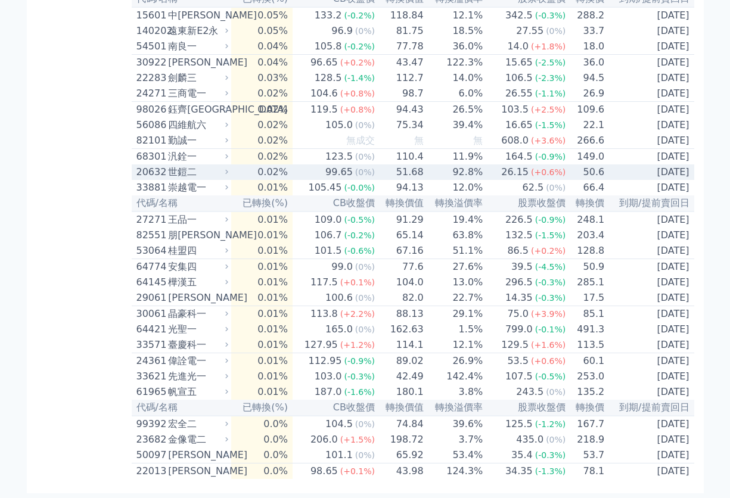
click at [210, 179] on div "世鎧二" at bounding box center [197, 172] width 58 height 14
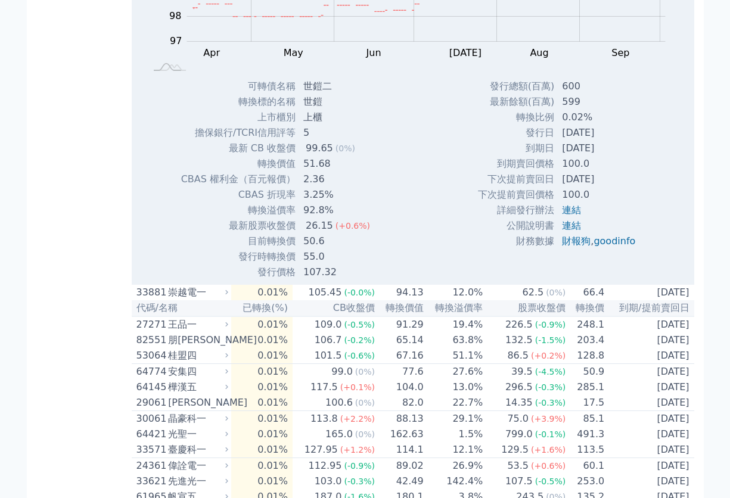
scroll to position [3058, 0]
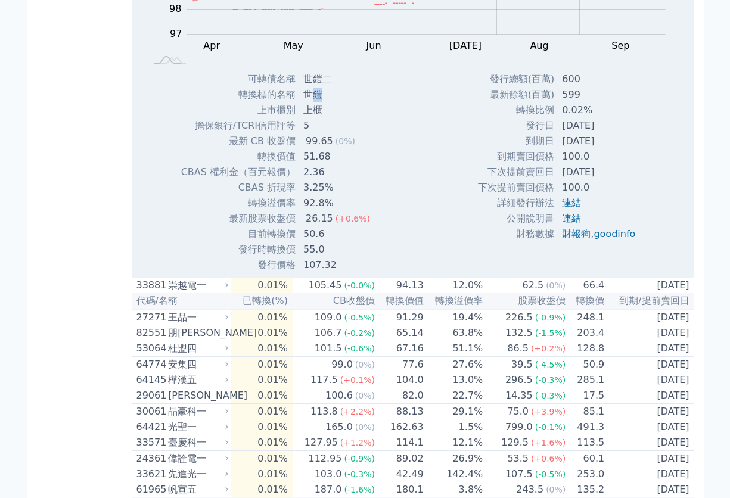
drag, startPoint x: 309, startPoint y: 309, endPoint x: 326, endPoint y: 309, distance: 16.1
click at [326, 103] on td "世鎧" at bounding box center [337, 95] width 83 height 16
drag, startPoint x: 304, startPoint y: 312, endPoint x: 329, endPoint y: 312, distance: 25.6
click at [329, 103] on td "世鎧" at bounding box center [337, 95] width 83 height 16
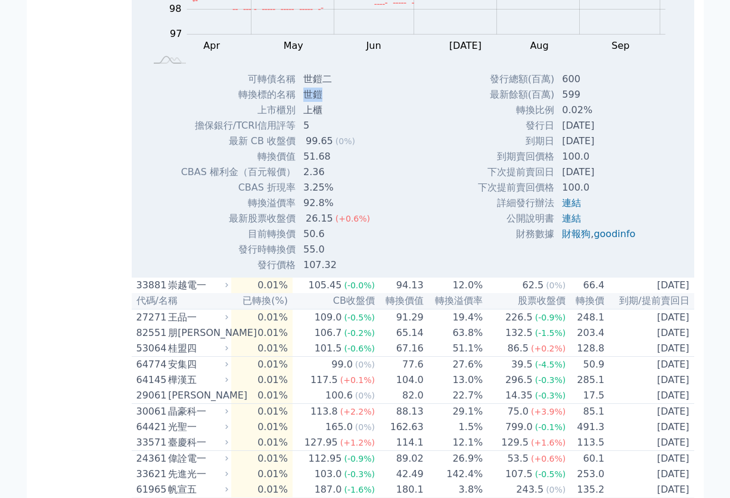
copy td "世鎧"
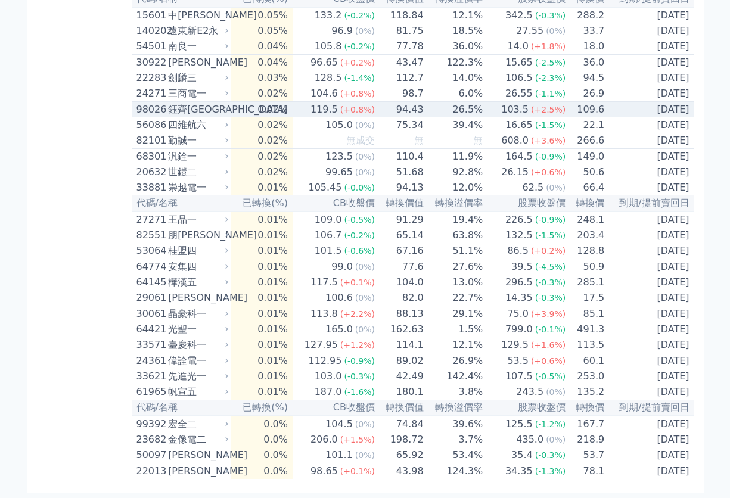
scroll to position [2868, 0]
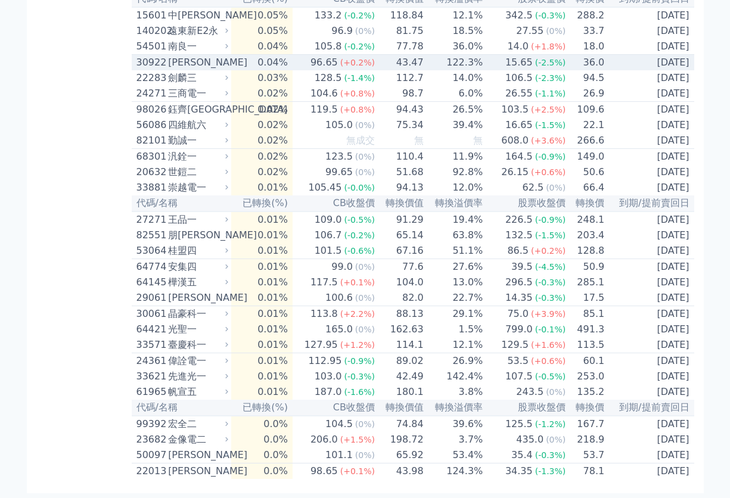
click at [217, 70] on div "[PERSON_NAME]" at bounding box center [197, 62] width 58 height 14
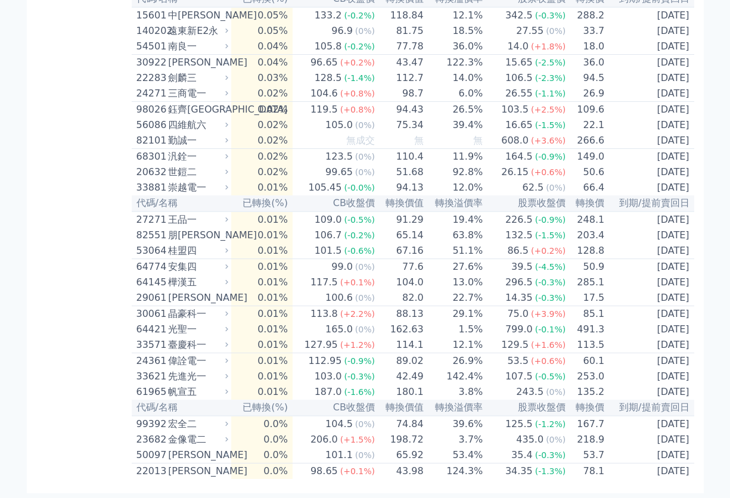
scroll to position [2781, 0]
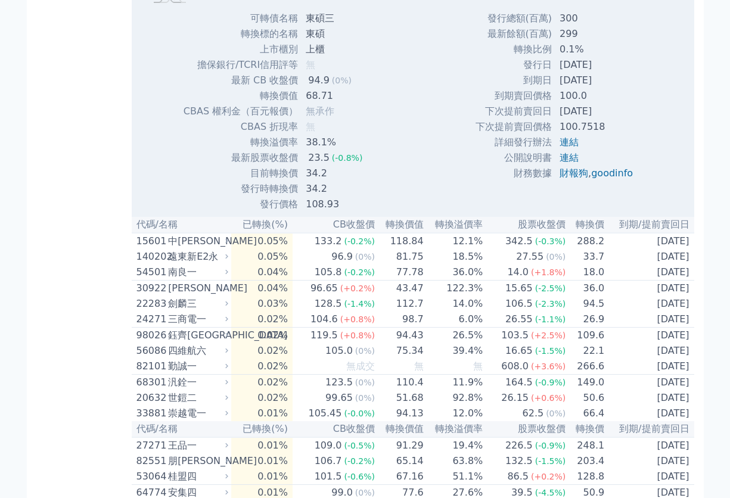
scroll to position [2932, 0]
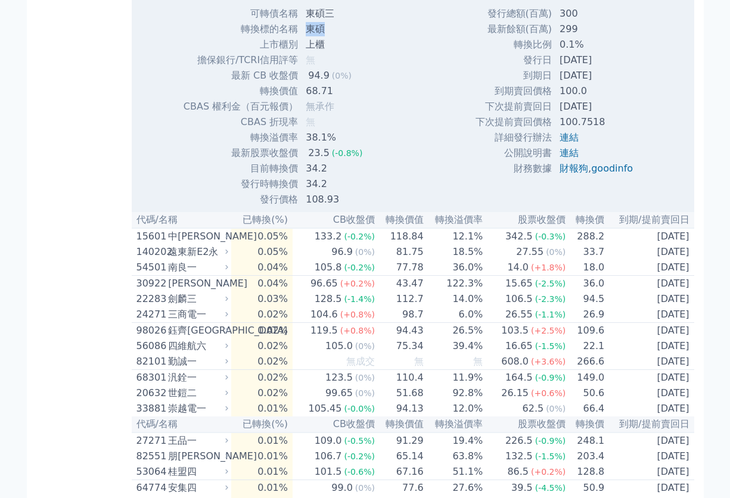
drag, startPoint x: 304, startPoint y: 233, endPoint x: 325, endPoint y: 234, distance: 20.9
click at [325, 37] on td "東碩" at bounding box center [335, 29] width 73 height 16
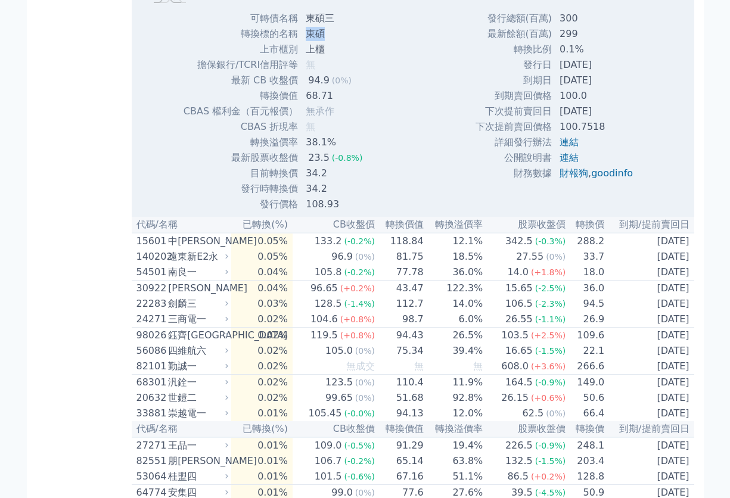
copy td "東碩"
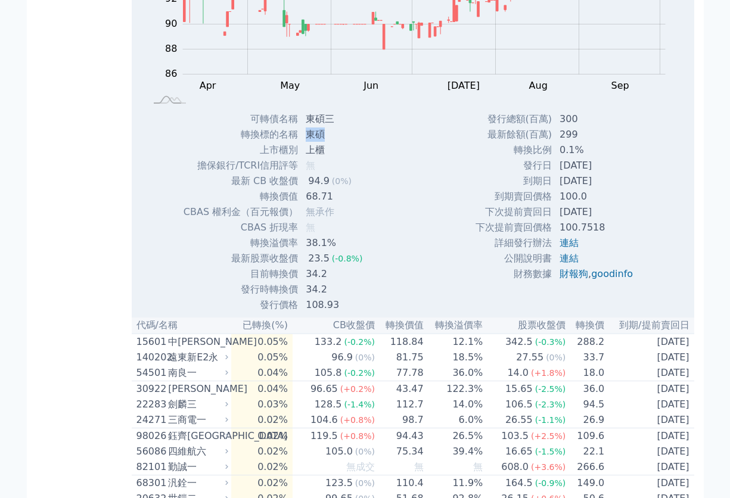
scroll to position [2822, 0]
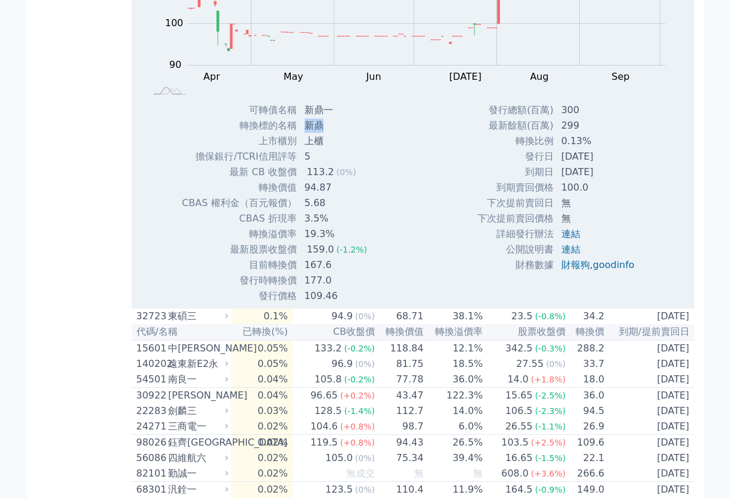
drag, startPoint x: 305, startPoint y: 326, endPoint x: 324, endPoint y: 325, distance: 19.1
click at [324, 134] on td "新鼎" at bounding box center [337, 126] width 79 height 16
copy td "新鼎"
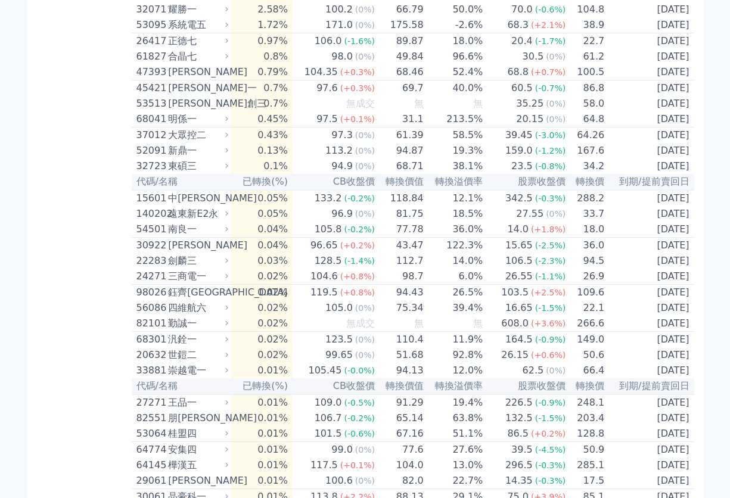
scroll to position [2581, 0]
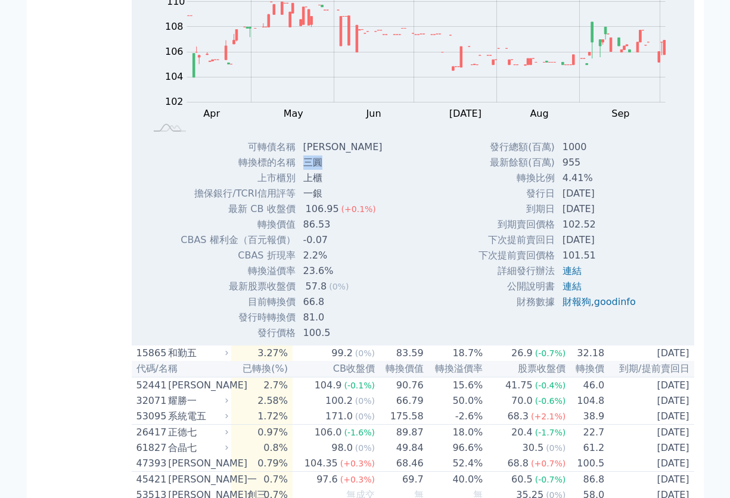
drag, startPoint x: 305, startPoint y: 346, endPoint x: 324, endPoint y: 347, distance: 19.7
click at [324, 171] on td "三圓" at bounding box center [344, 163] width 96 height 16
copy td "三圓"
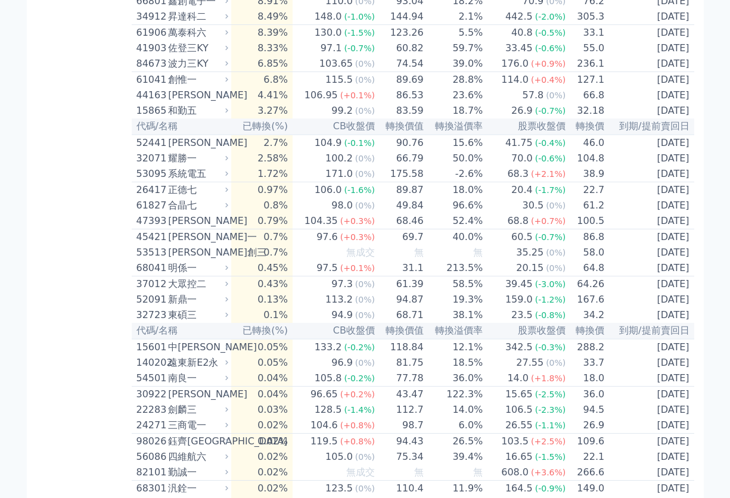
scroll to position [2434, 0]
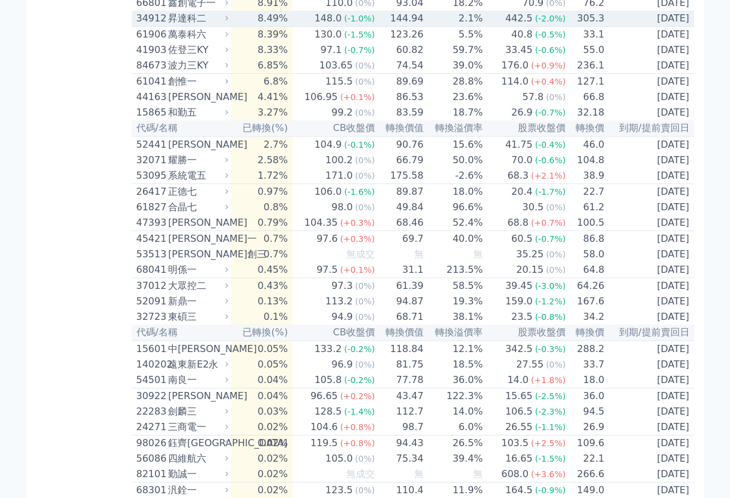
click at [221, 26] on div "昇達科二" at bounding box center [197, 18] width 58 height 14
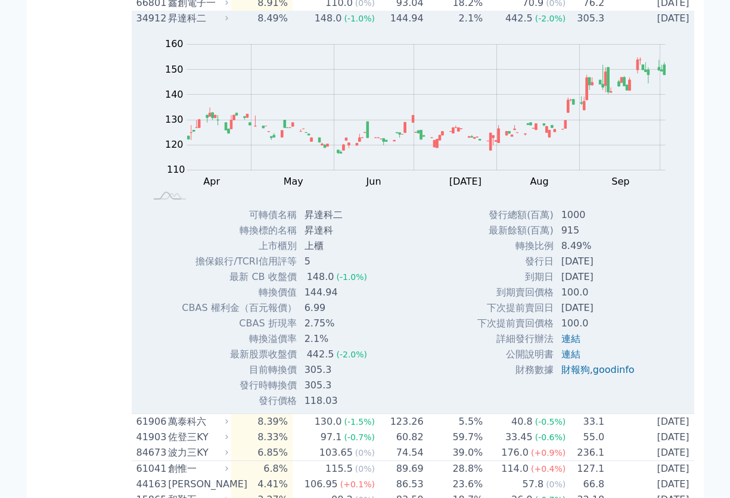
click at [221, 26] on div "昇達科二" at bounding box center [197, 18] width 58 height 14
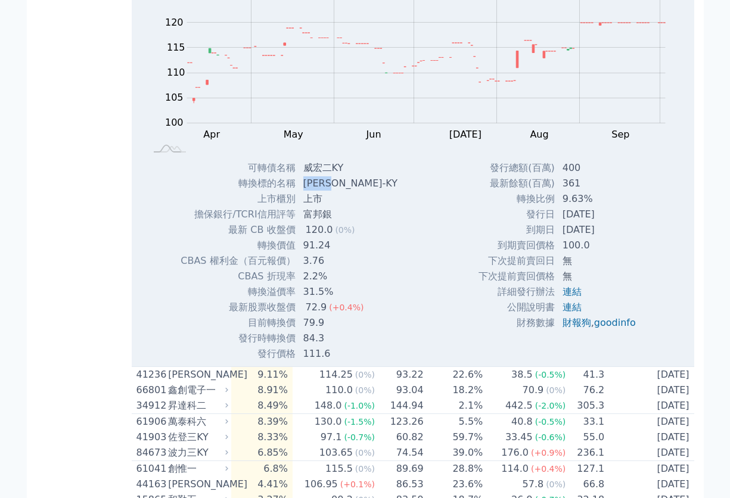
drag, startPoint x: 306, startPoint y: 358, endPoint x: 349, endPoint y: 358, distance: 43.5
click at [349, 191] on td "[PERSON_NAME]-KY" at bounding box center [351, 184] width 111 height 16
copy td "[PERSON_NAME]-KY"
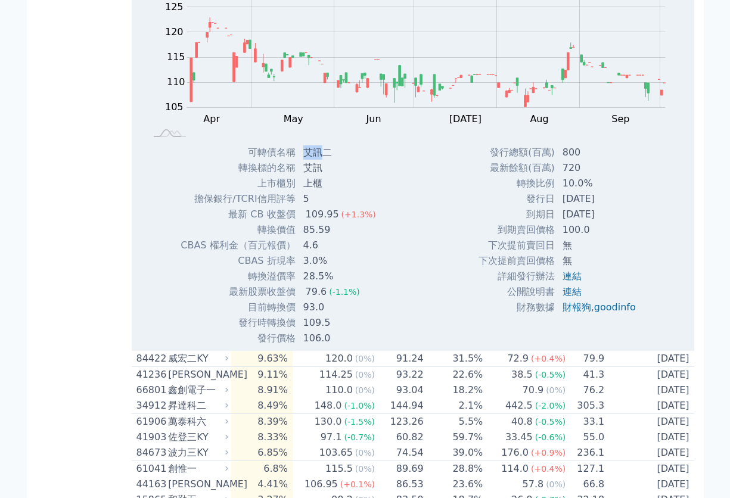
drag, startPoint x: 318, startPoint y: 326, endPoint x: 297, endPoint y: 326, distance: 20.9
click at [297, 160] on td "艾訊二" at bounding box center [340, 153] width 89 height 16
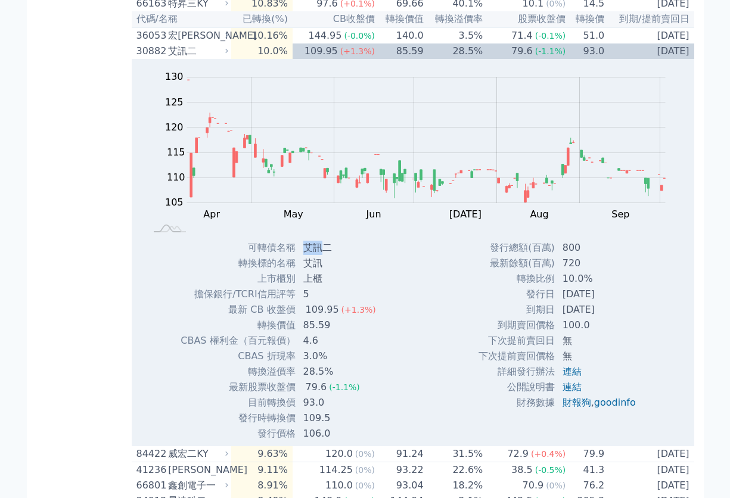
scroll to position [2337, 0]
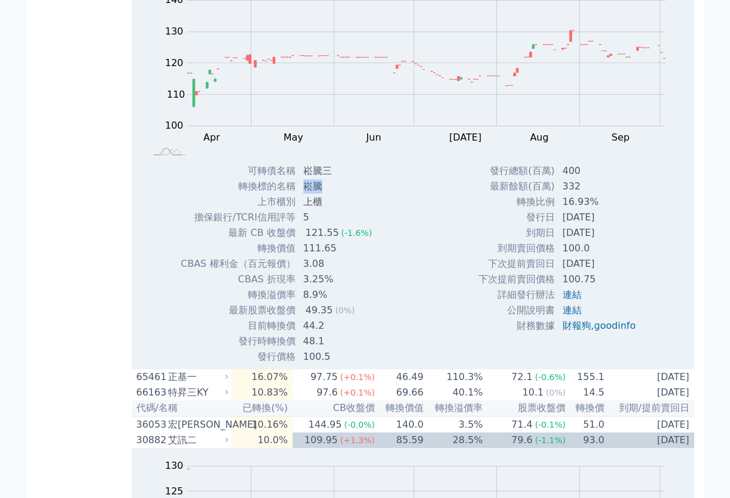
drag, startPoint x: 321, startPoint y: 351, endPoint x: 306, endPoint y: 351, distance: 14.3
click at [306, 194] on td "崧騰" at bounding box center [339, 187] width 86 height 16
click at [221, 151] on div "Zoom Out 105 95 100 105 110 150 120 140 130 90 80 L Apr May Jun [DATE] Aug Sep …" at bounding box center [413, 72] width 563 height 181
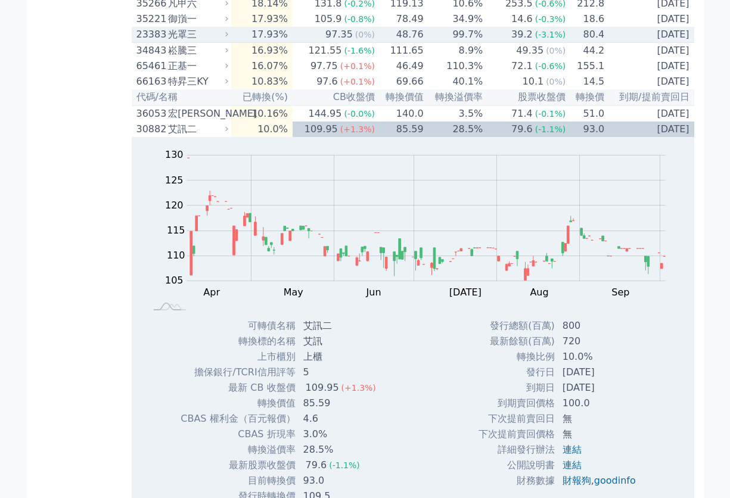
scroll to position [2251, 0]
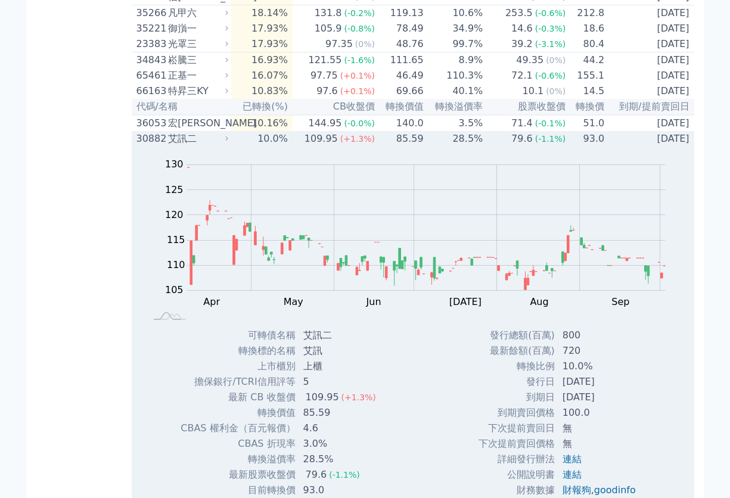
click at [220, 146] on div "艾訊二" at bounding box center [197, 139] width 58 height 14
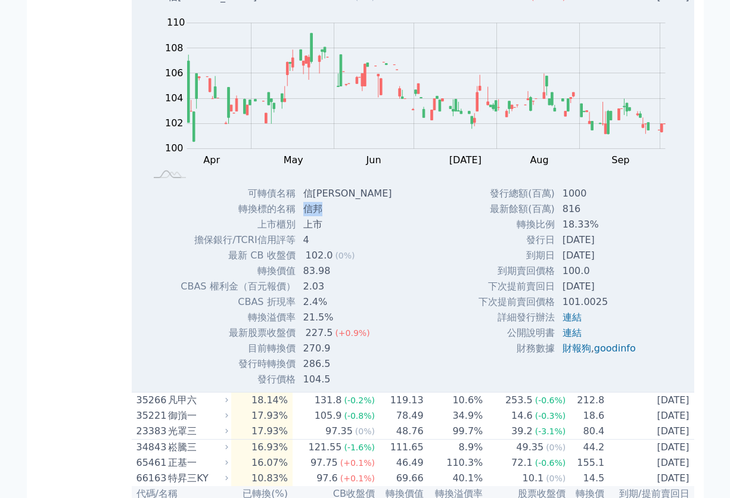
drag, startPoint x: 323, startPoint y: 376, endPoint x: 300, endPoint y: 374, distance: 23.3
click at [300, 217] on td "信邦" at bounding box center [349, 210] width 106 height 16
